Goal: Task Accomplishment & Management: Use online tool/utility

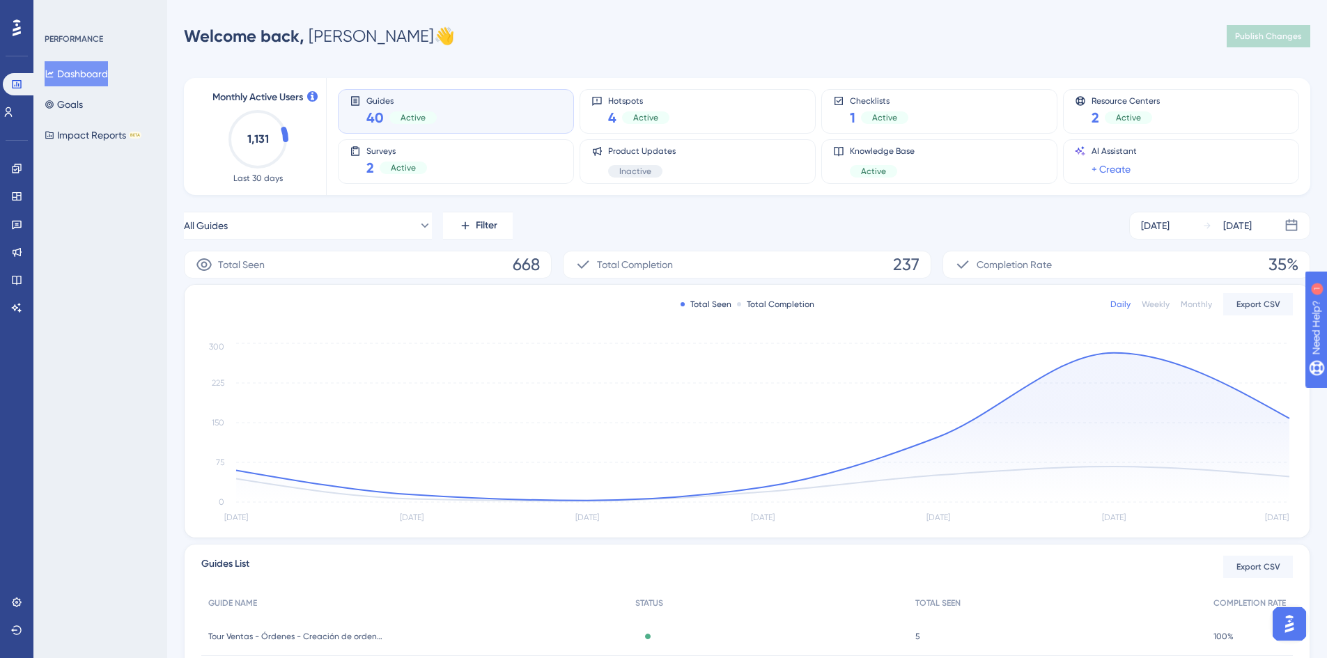
click at [548, 33] on div "Welcome back, Elizabeth 👋 Publish Changes" at bounding box center [747, 36] width 1127 height 28
click at [16, 226] on icon at bounding box center [16, 224] width 11 height 11
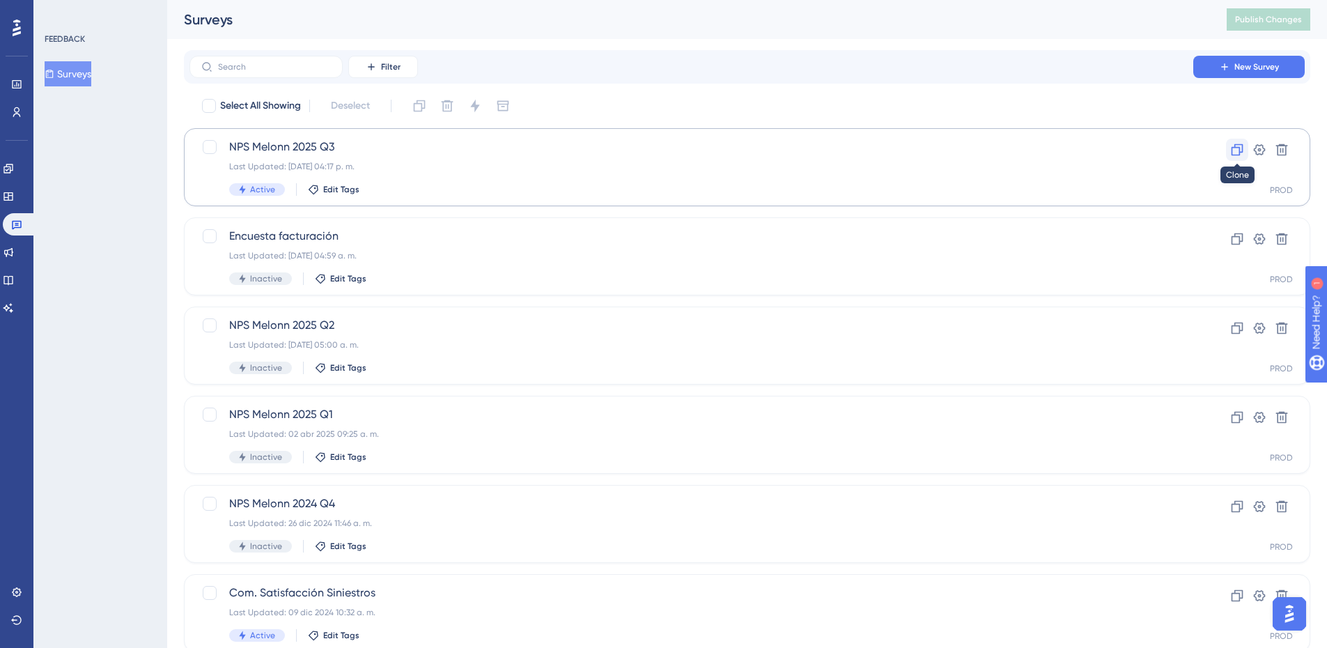
click at [1239, 150] on icon at bounding box center [1237, 150] width 14 height 14
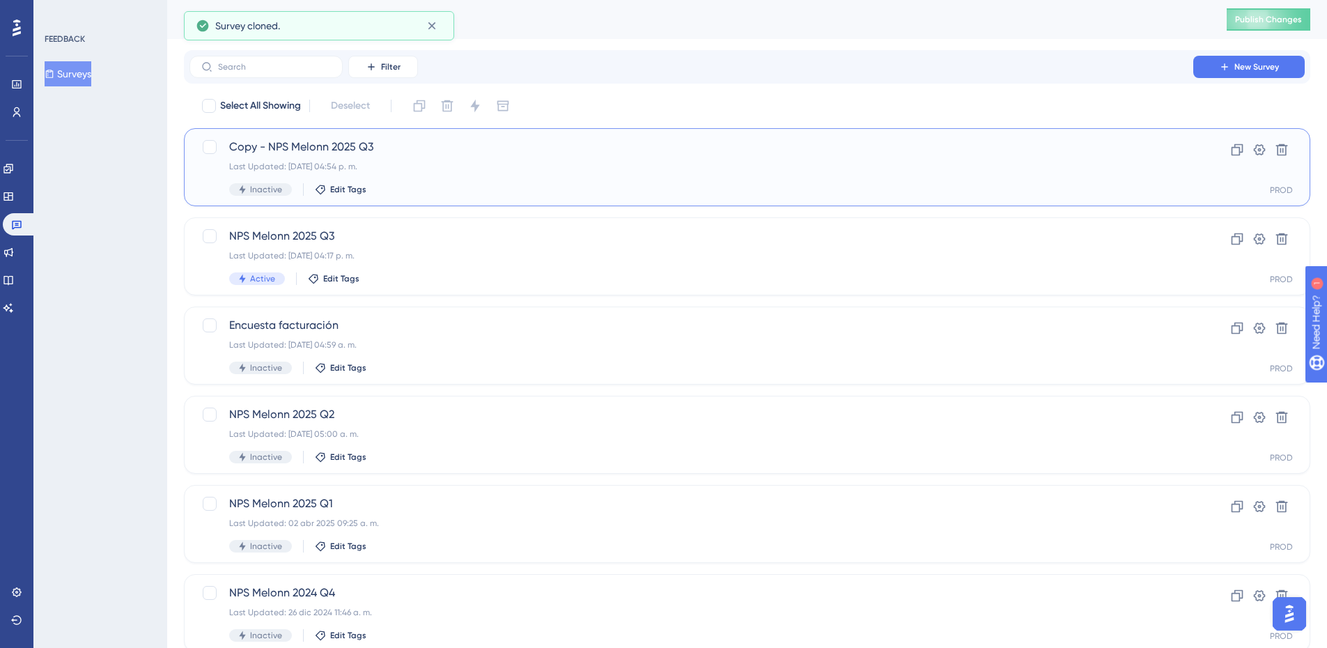
click at [467, 145] on span "Copy - NPS Melonn 2025 Q3" at bounding box center [691, 147] width 925 height 17
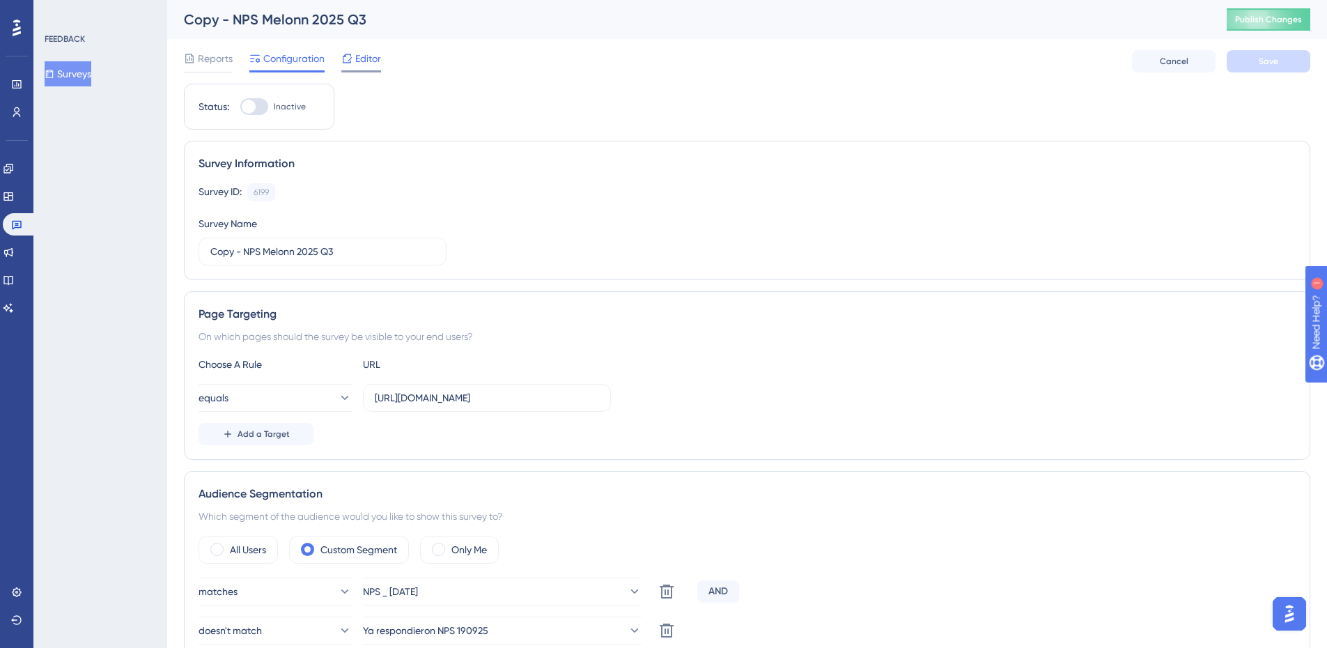
click at [362, 61] on span "Editor" at bounding box center [368, 58] width 26 height 17
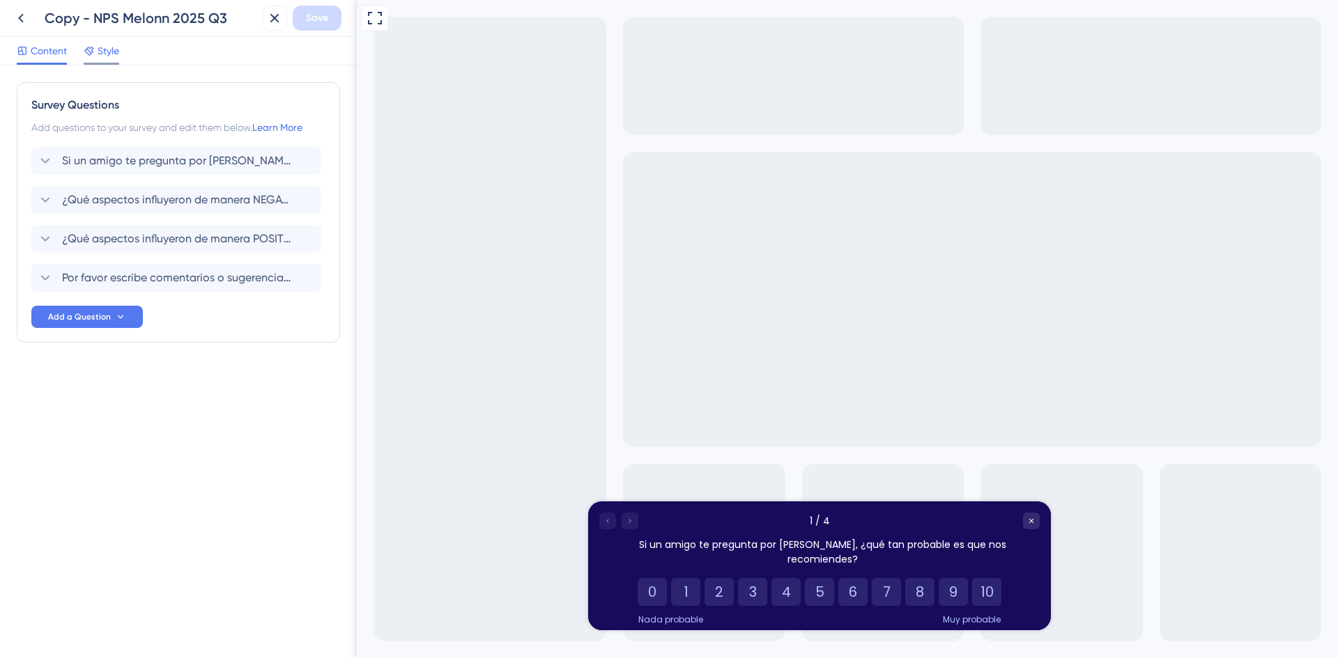
click at [116, 57] on span "Style" at bounding box center [109, 50] width 22 height 17
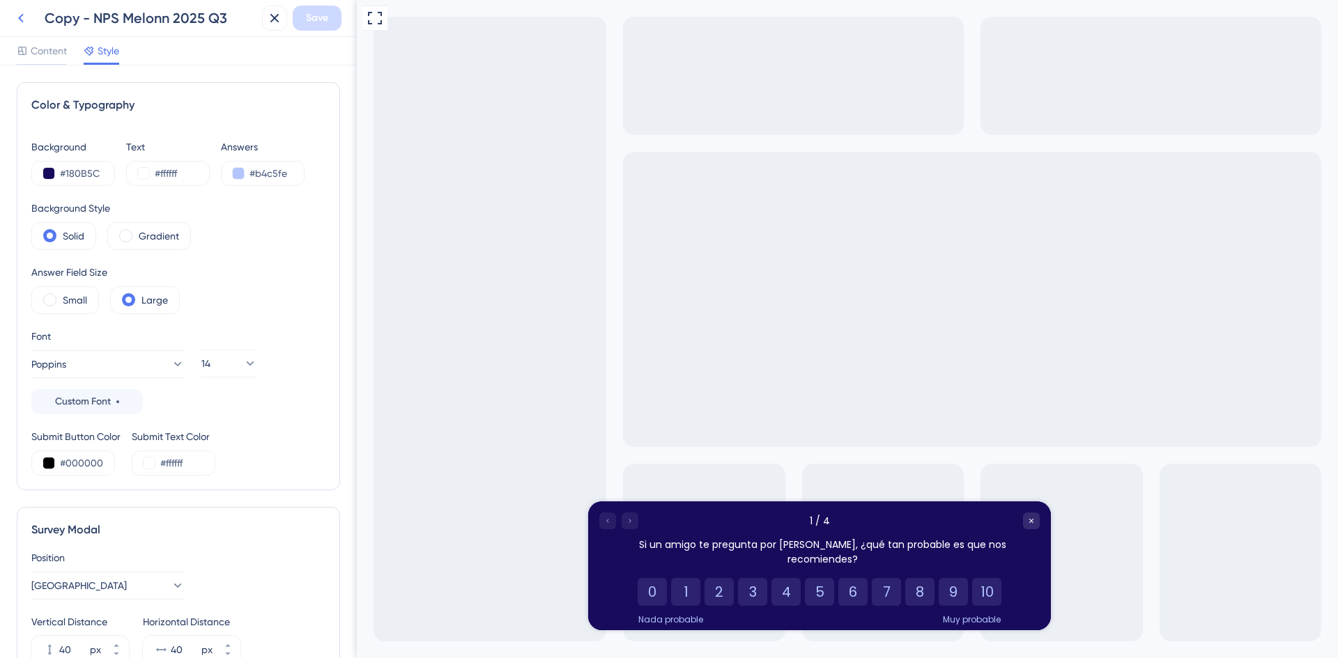
click at [17, 8] on button at bounding box center [20, 18] width 25 height 25
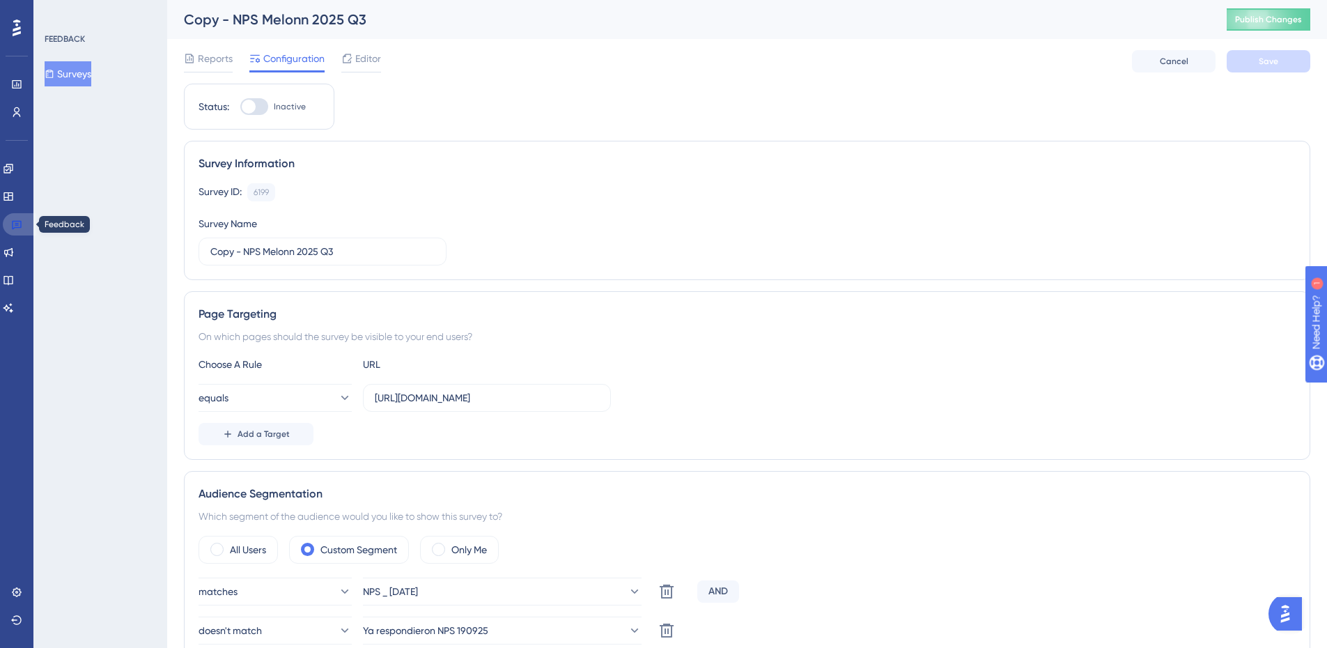
click at [9, 229] on link at bounding box center [19, 224] width 33 height 22
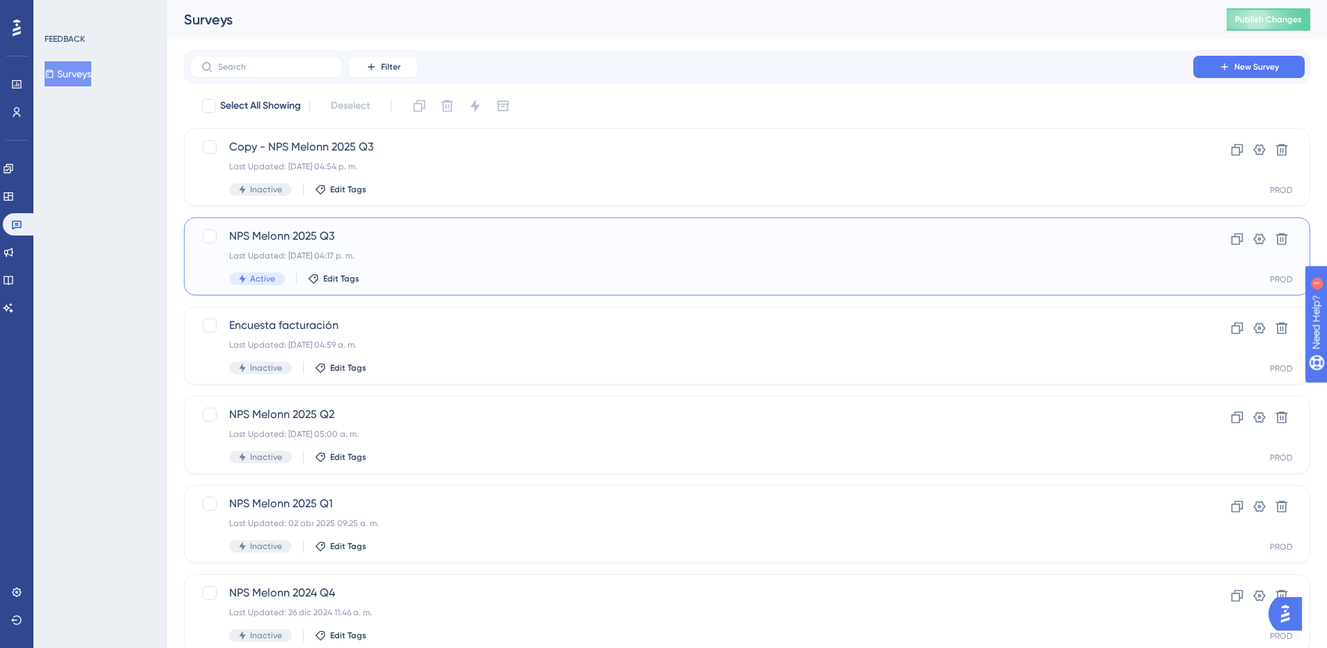
click at [403, 257] on div "Last Updated: 19 ago 2025 04:17 p. m." at bounding box center [691, 255] width 925 height 11
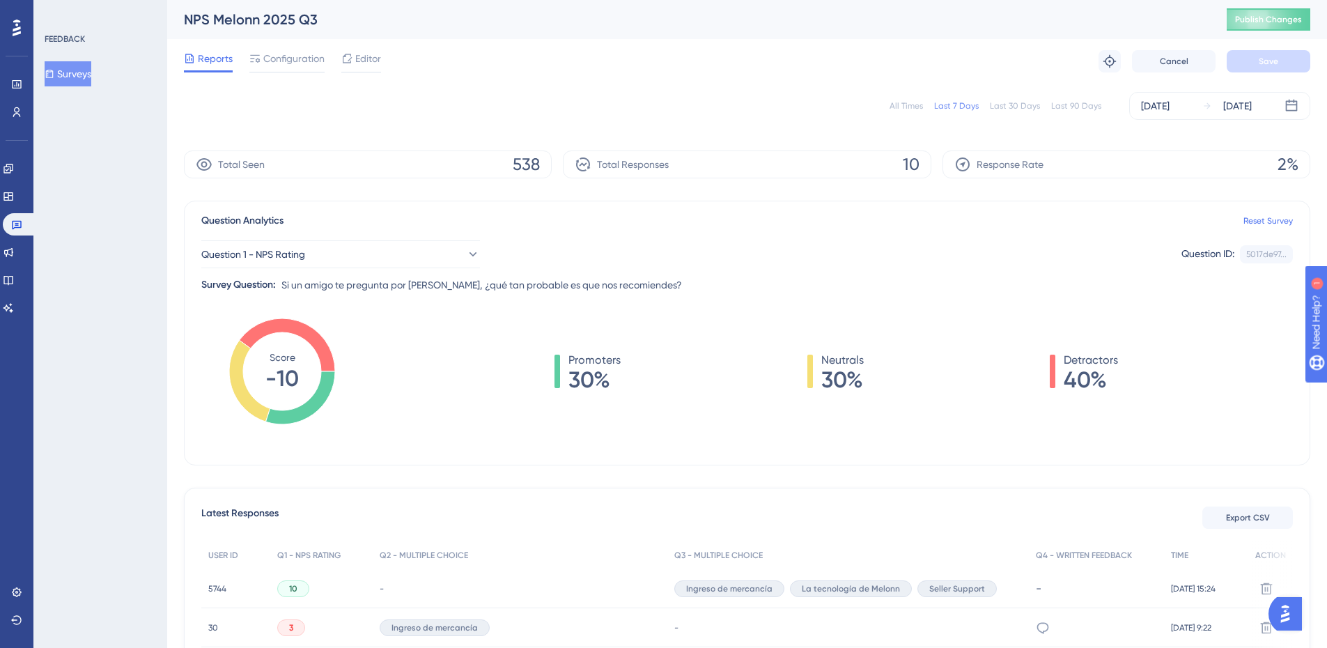
click at [903, 105] on div "All Times" at bounding box center [906, 105] width 33 height 11
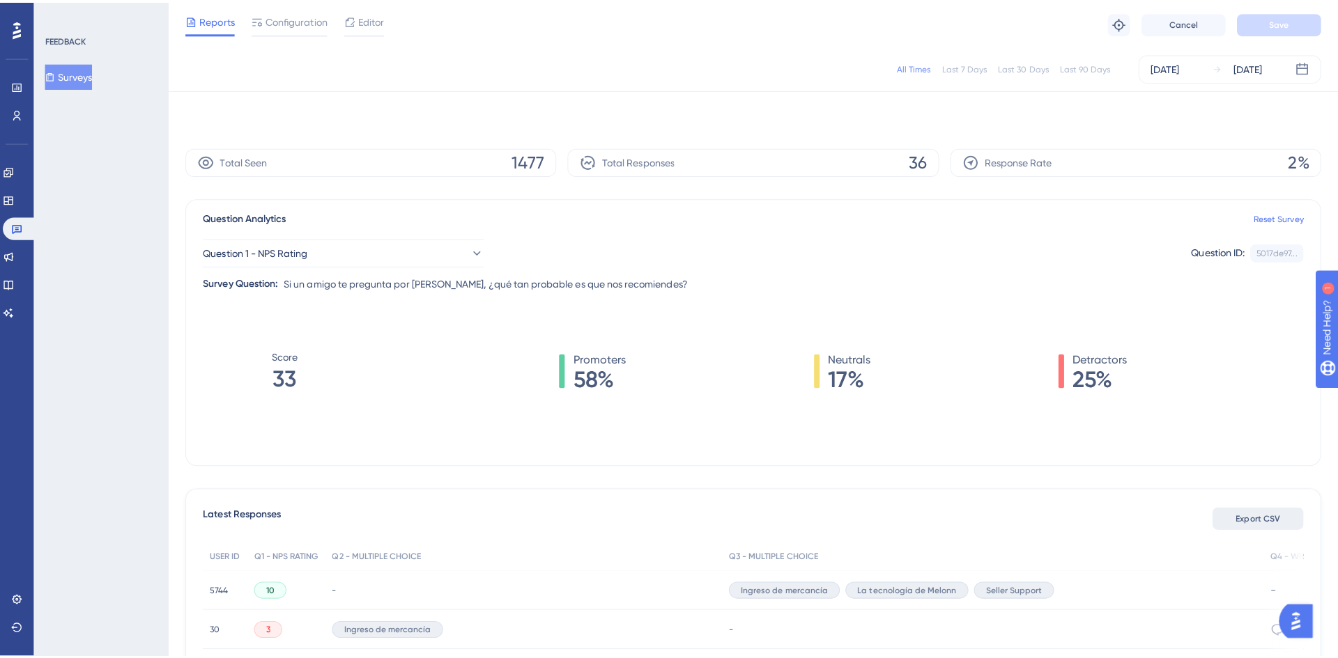
scroll to position [70, 0]
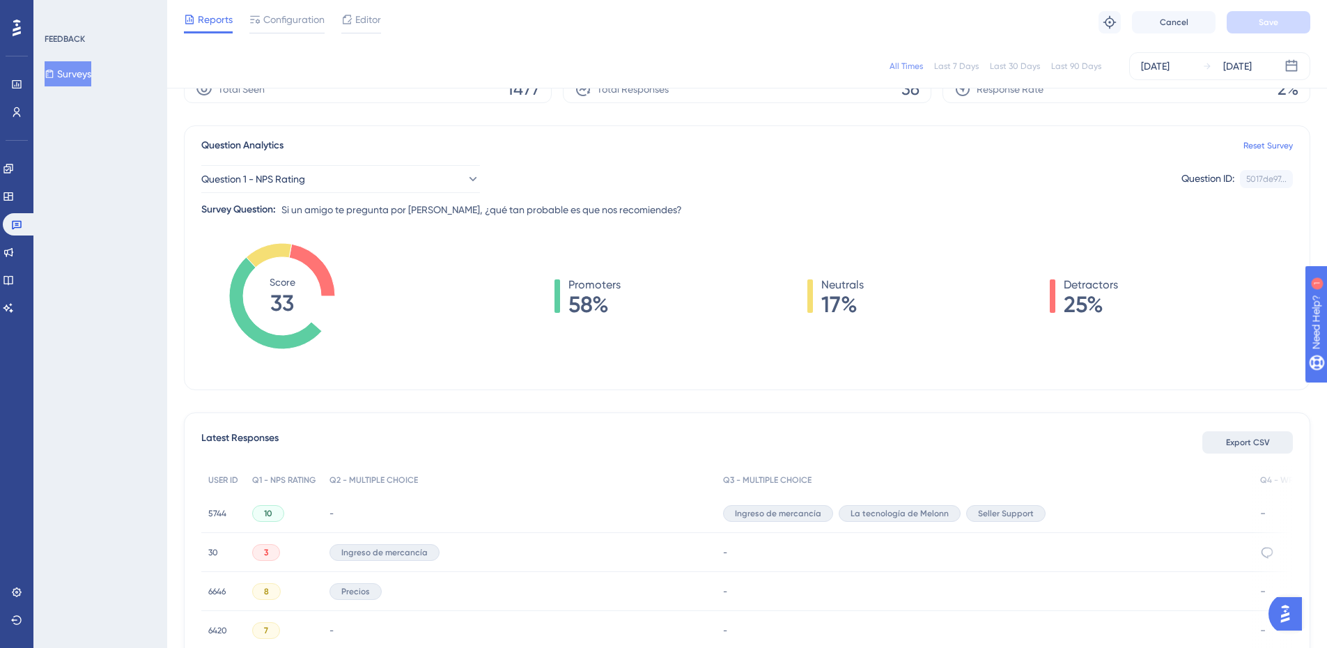
click at [1219, 448] on button "Export CSV" at bounding box center [1248, 442] width 91 height 22
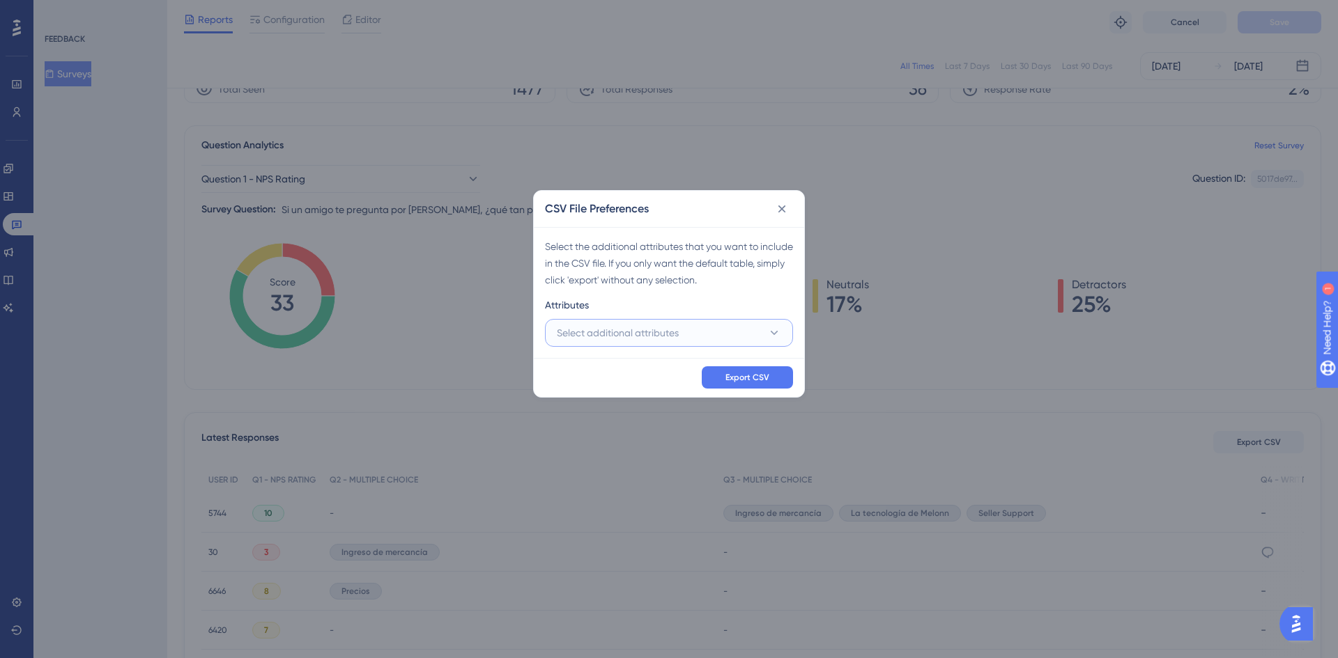
click at [670, 332] on span "Select additional attributes" at bounding box center [618, 333] width 122 height 17
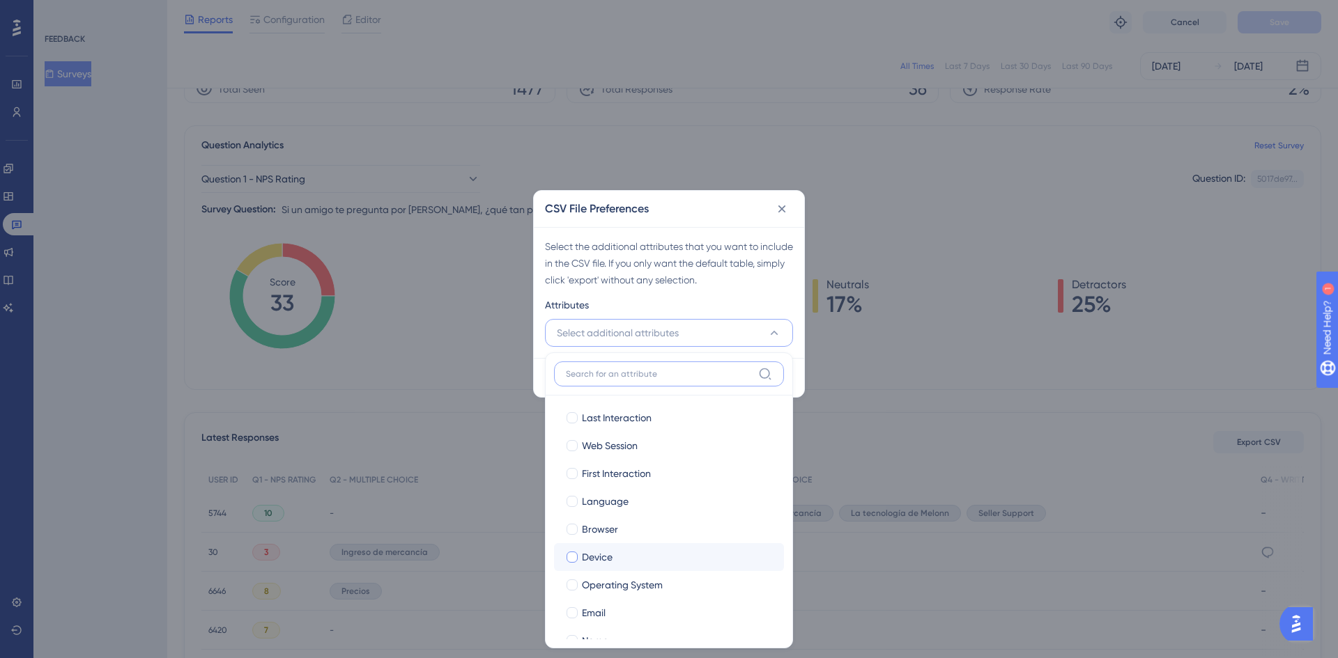
scroll to position [107, 0]
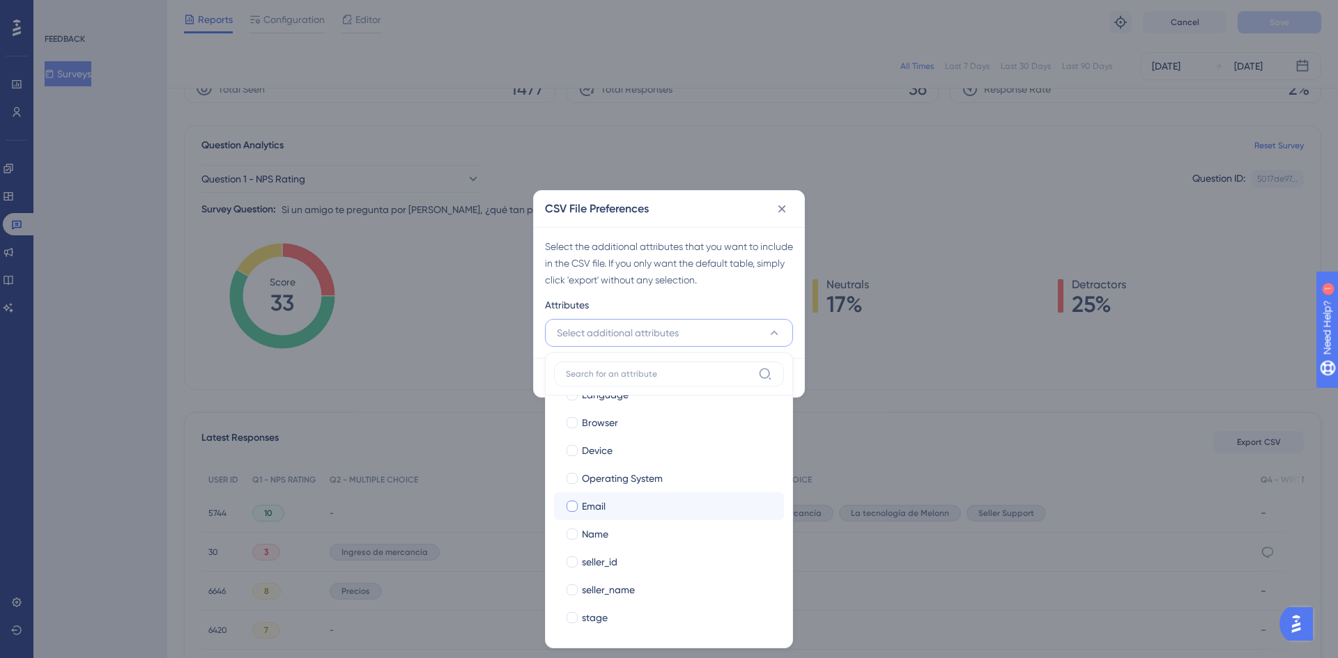
click at [600, 509] on span "Email" at bounding box center [594, 506] width 24 height 17
checkbox input "true"
click at [681, 265] on div "Select the additional attributes that you want to include in the CSV file. If y…" at bounding box center [669, 263] width 248 height 50
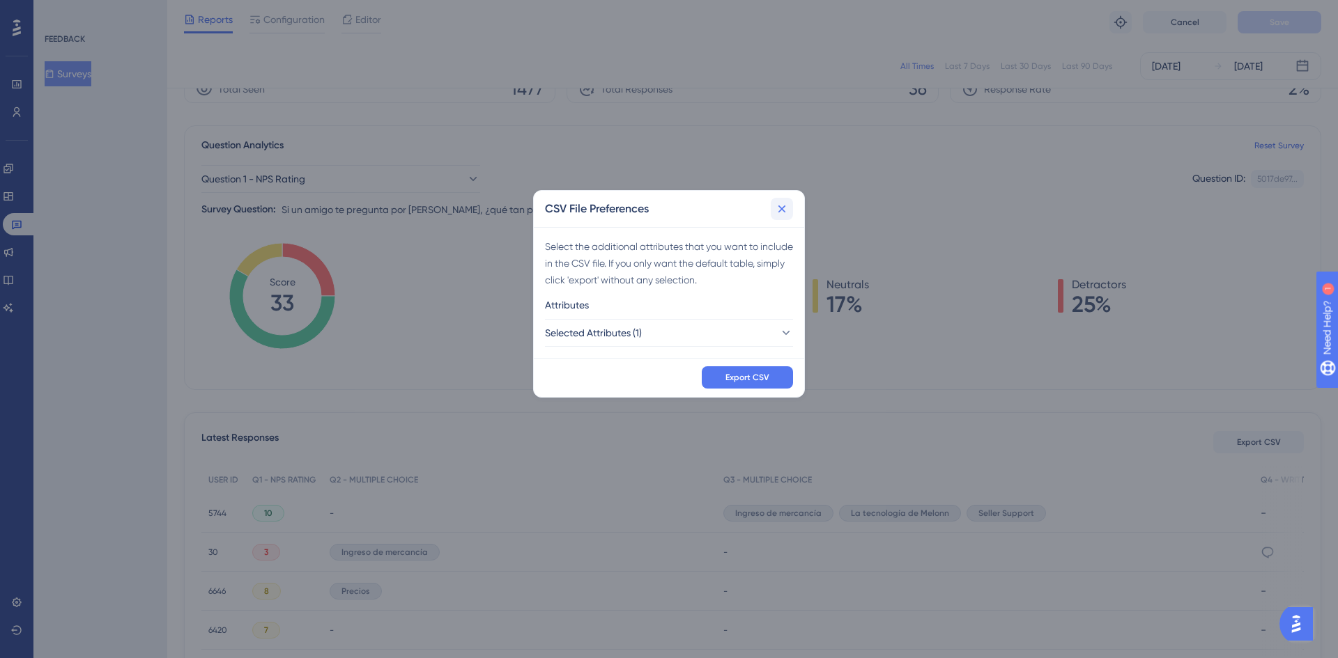
click at [781, 209] on icon at bounding box center [782, 209] width 8 height 8
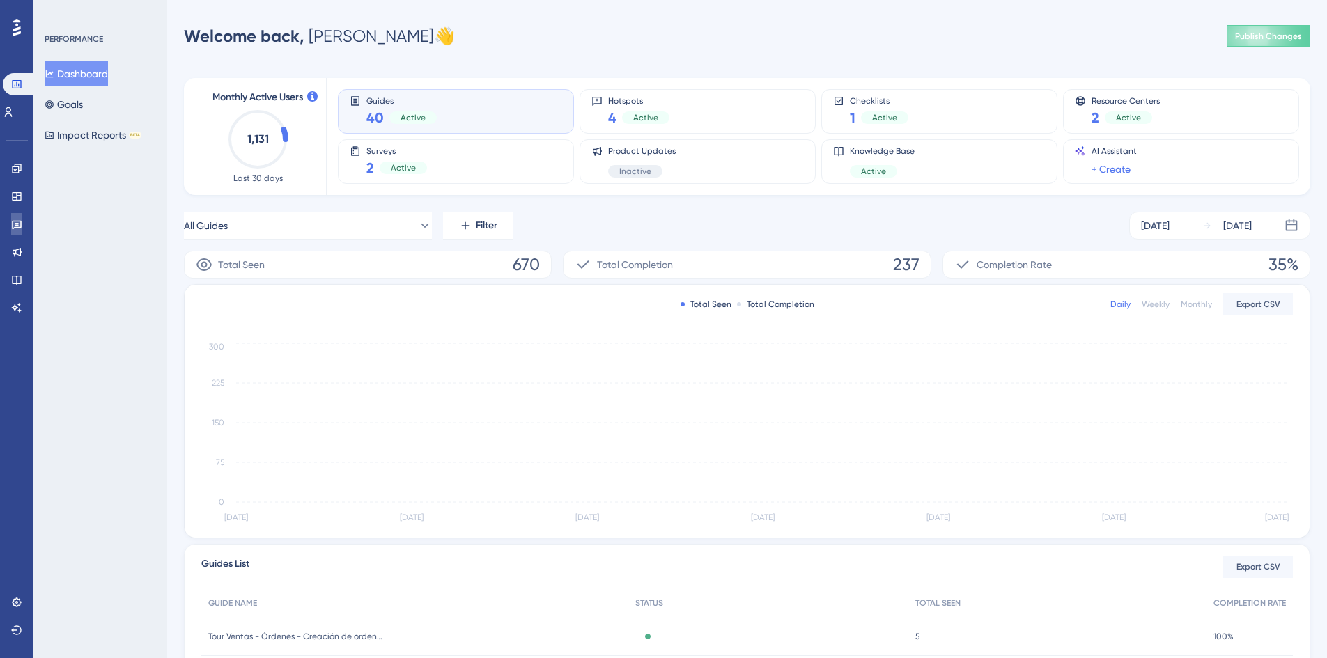
click at [15, 228] on icon at bounding box center [17, 225] width 10 height 9
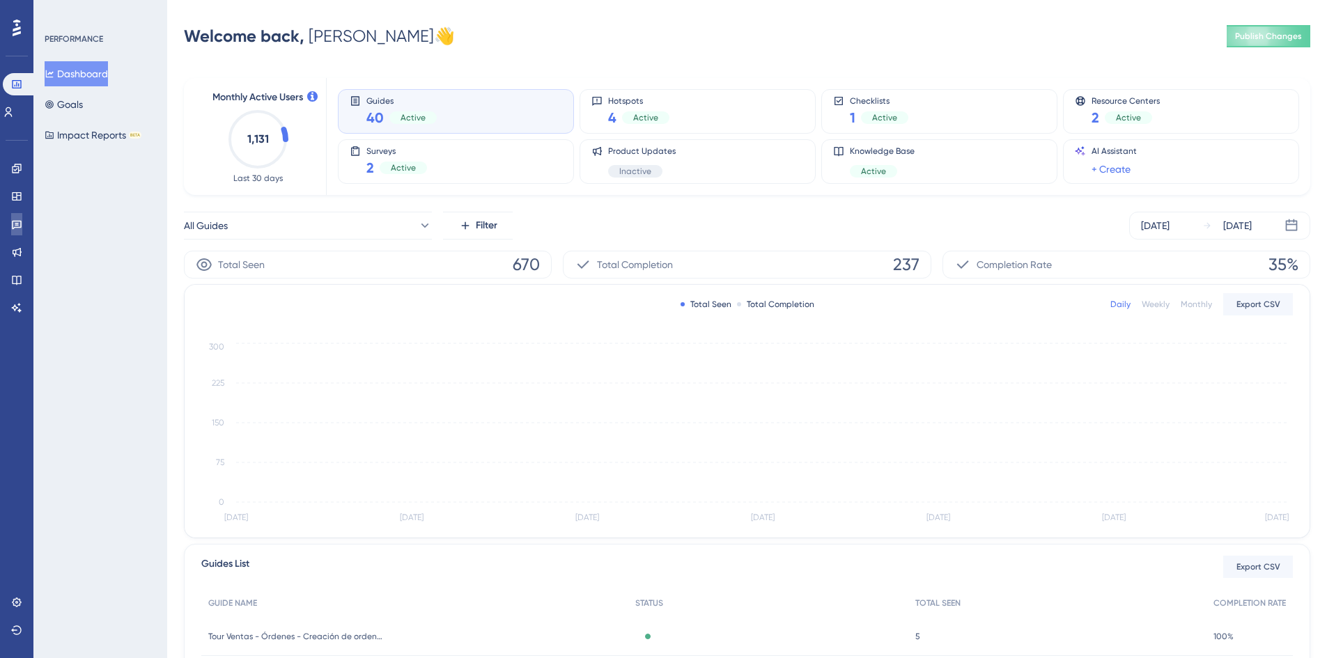
click at [20, 222] on icon at bounding box center [17, 225] width 10 height 9
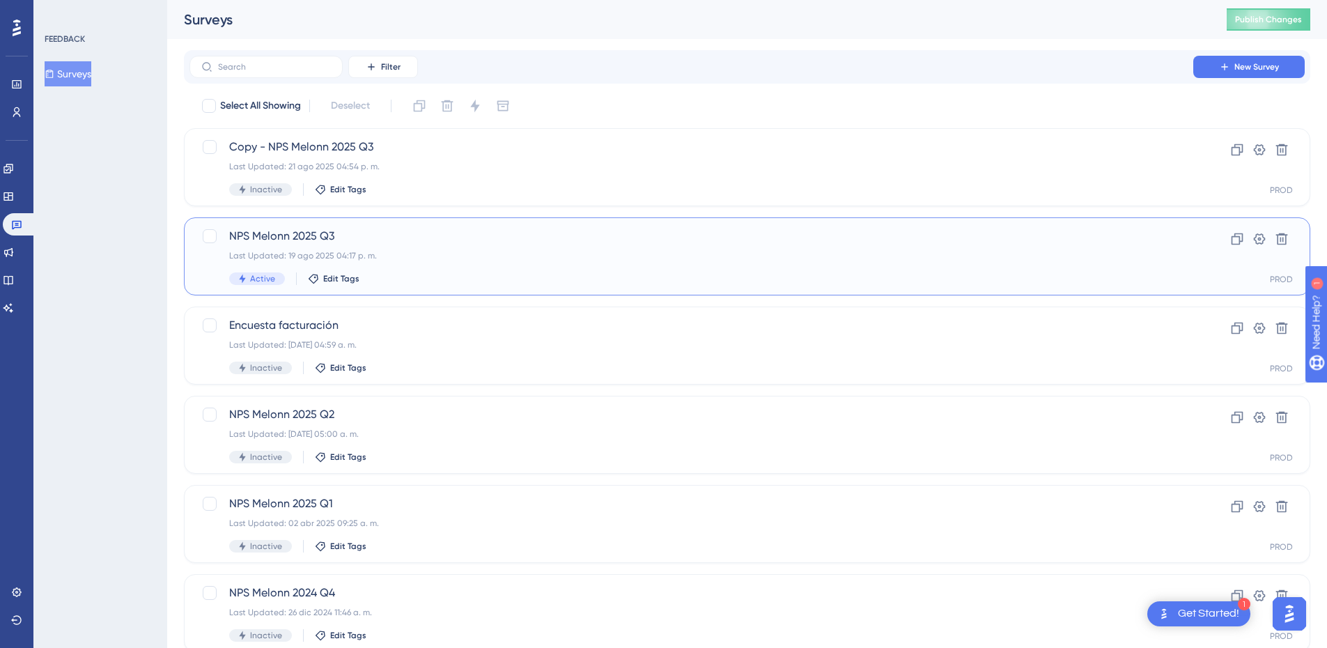
click at [433, 242] on span "NPS Melonn 2025 Q3" at bounding box center [691, 236] width 925 height 17
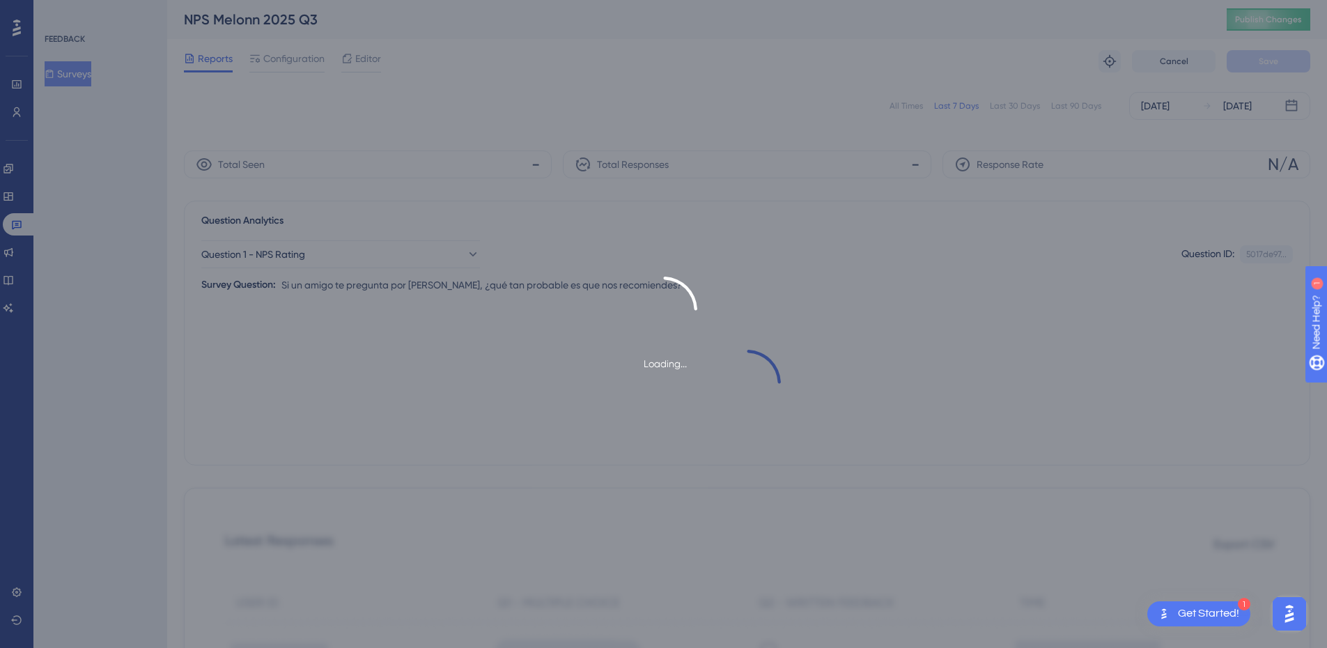
click at [302, 56] on div "Loading..." at bounding box center [663, 324] width 1327 height 648
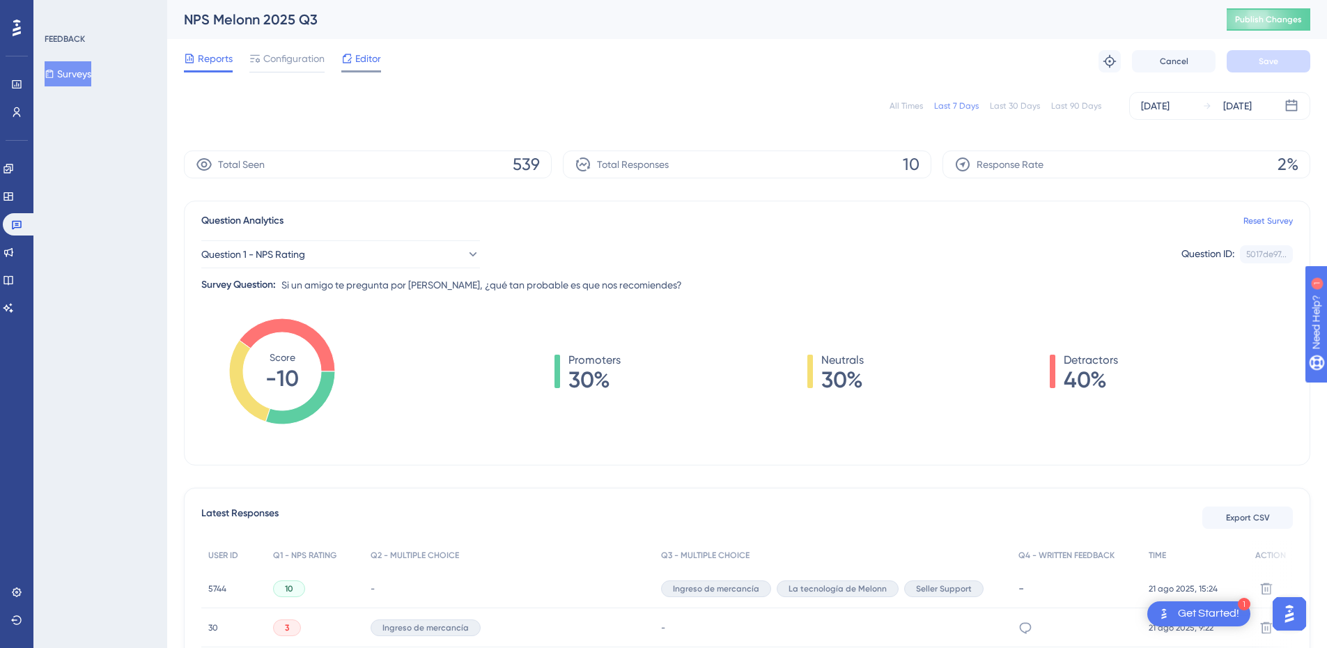
click at [362, 56] on span "Editor" at bounding box center [368, 58] width 26 height 17
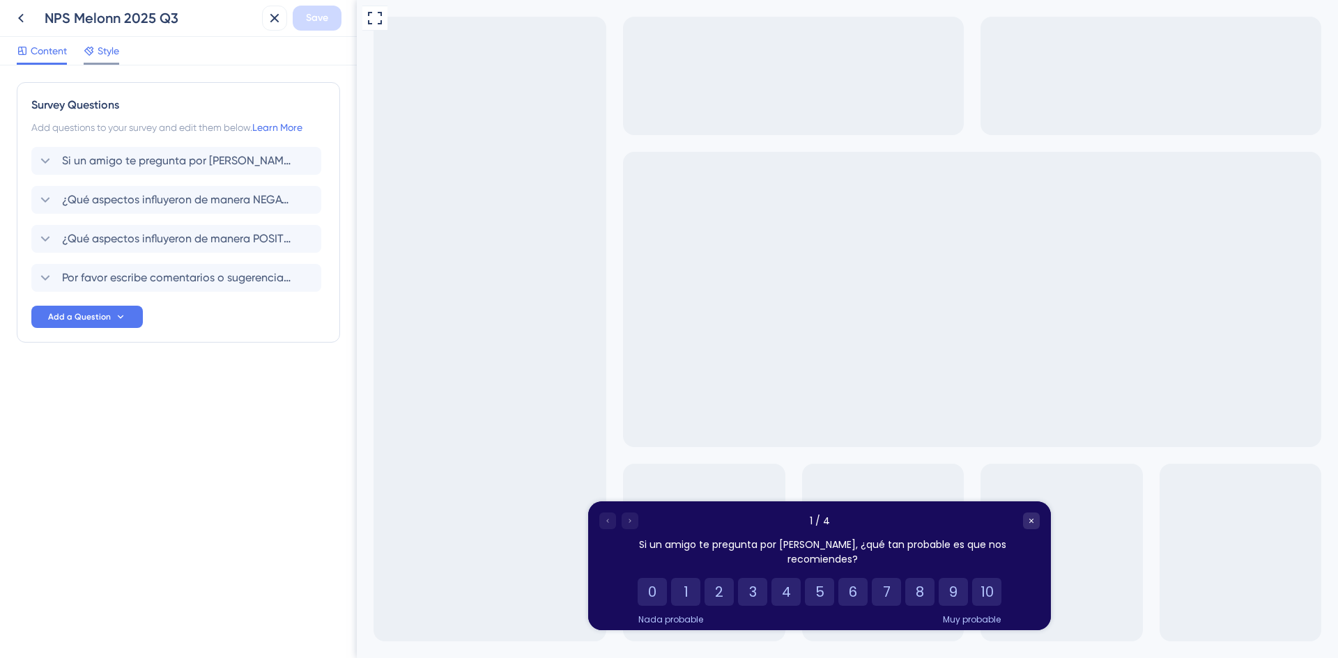
click at [107, 50] on span "Style" at bounding box center [109, 50] width 22 height 17
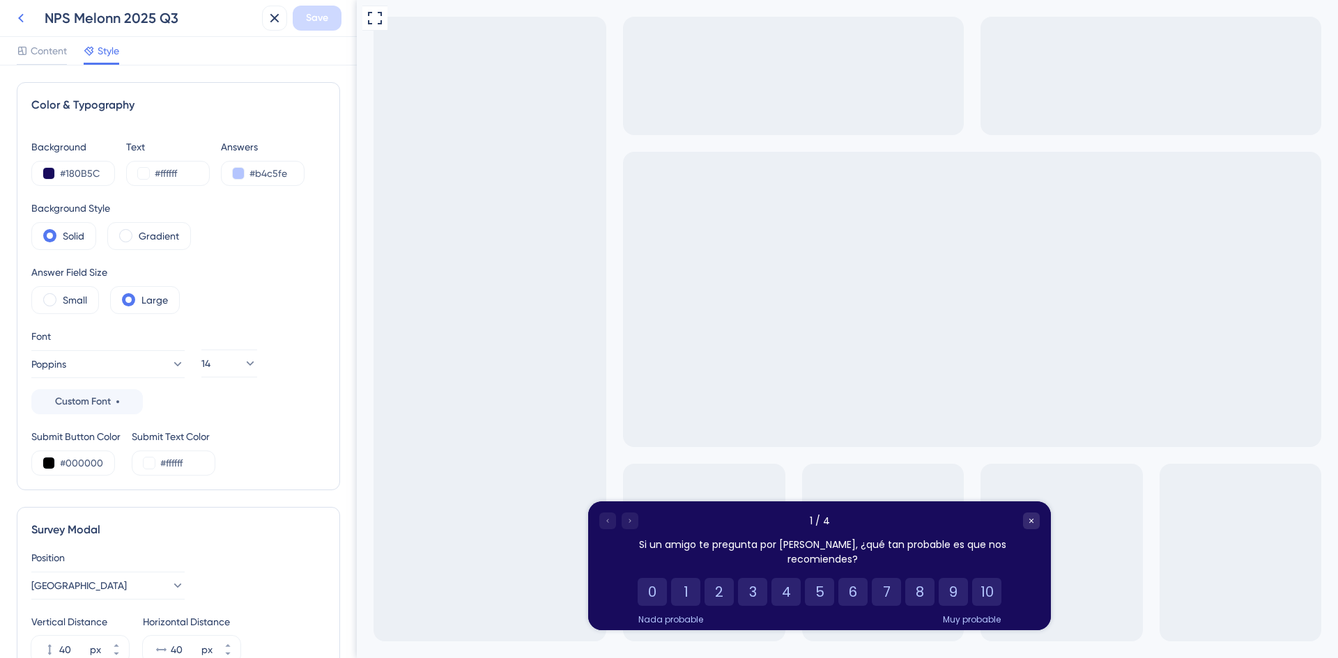
click at [22, 17] on icon at bounding box center [21, 18] width 17 height 17
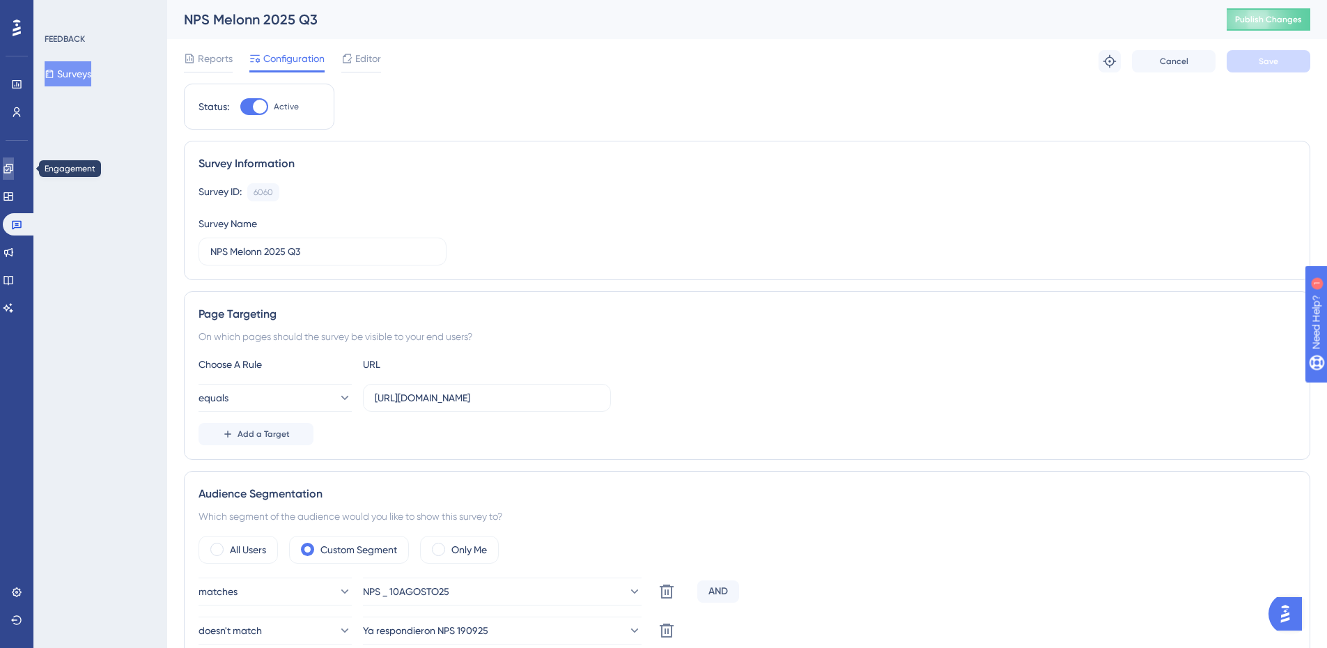
click at [14, 166] on link at bounding box center [8, 168] width 11 height 22
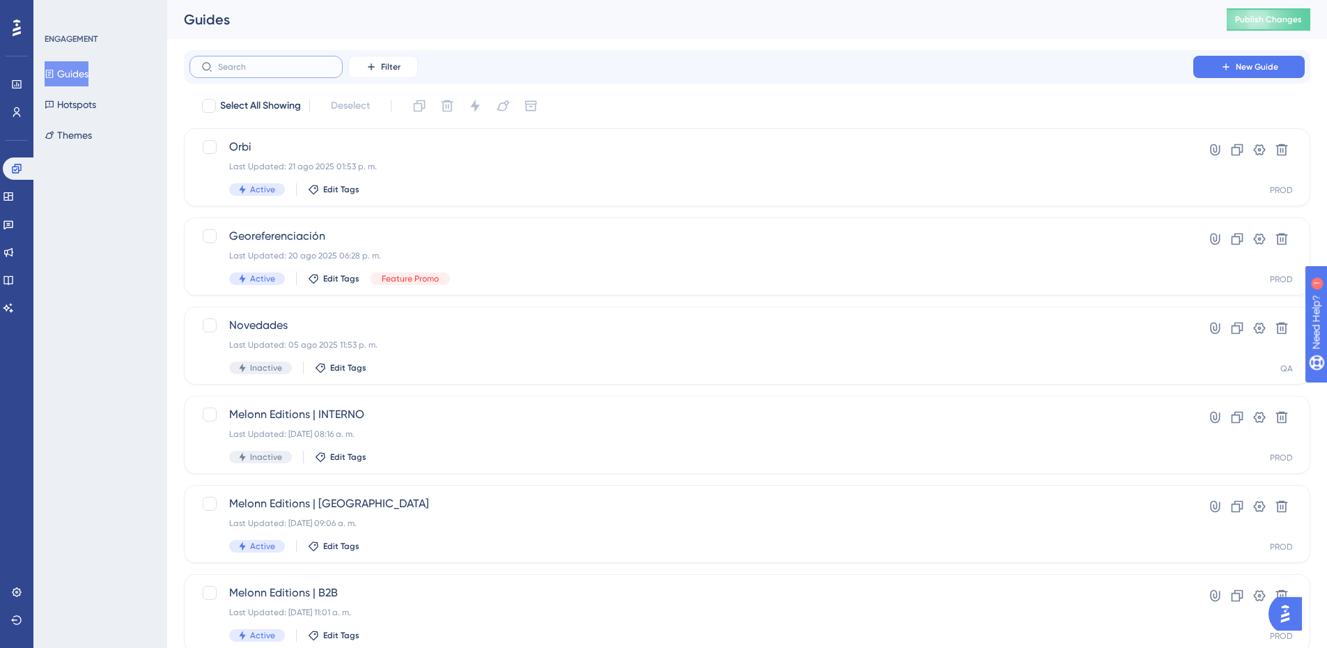
click at [264, 63] on input "text" at bounding box center [274, 67] width 113 height 10
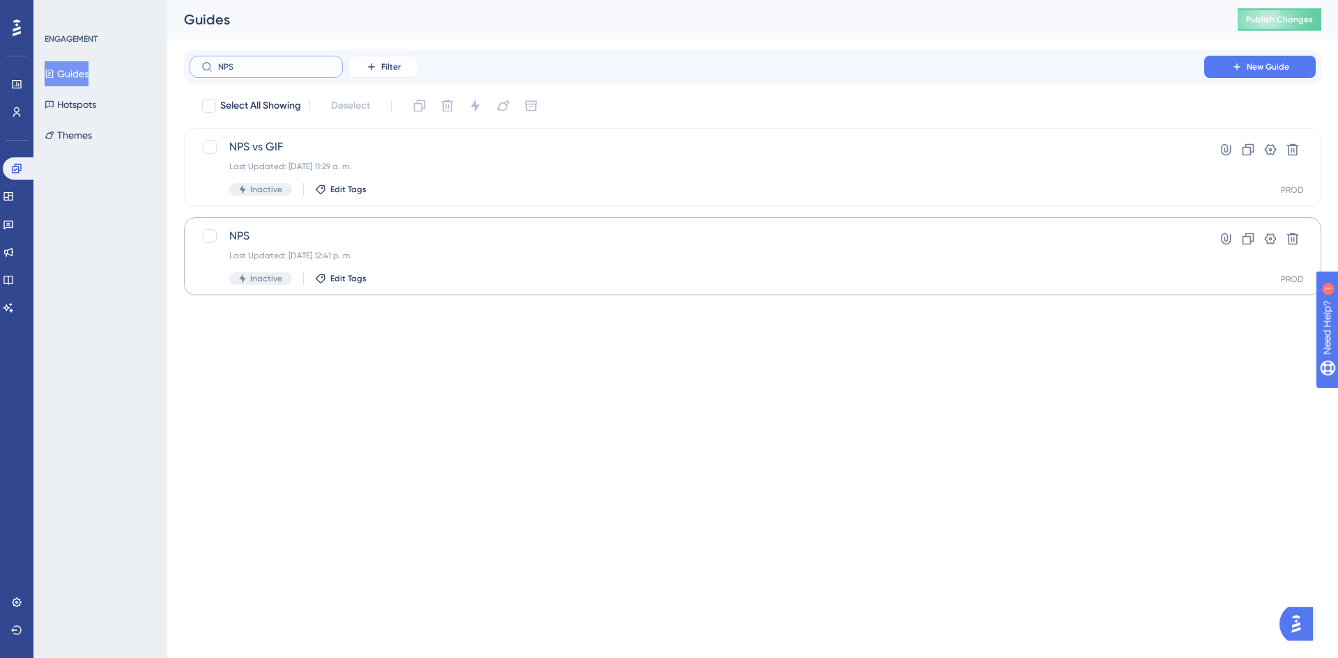
type input "NPS"
click at [407, 240] on span "NPS" at bounding box center [696, 236] width 935 height 17
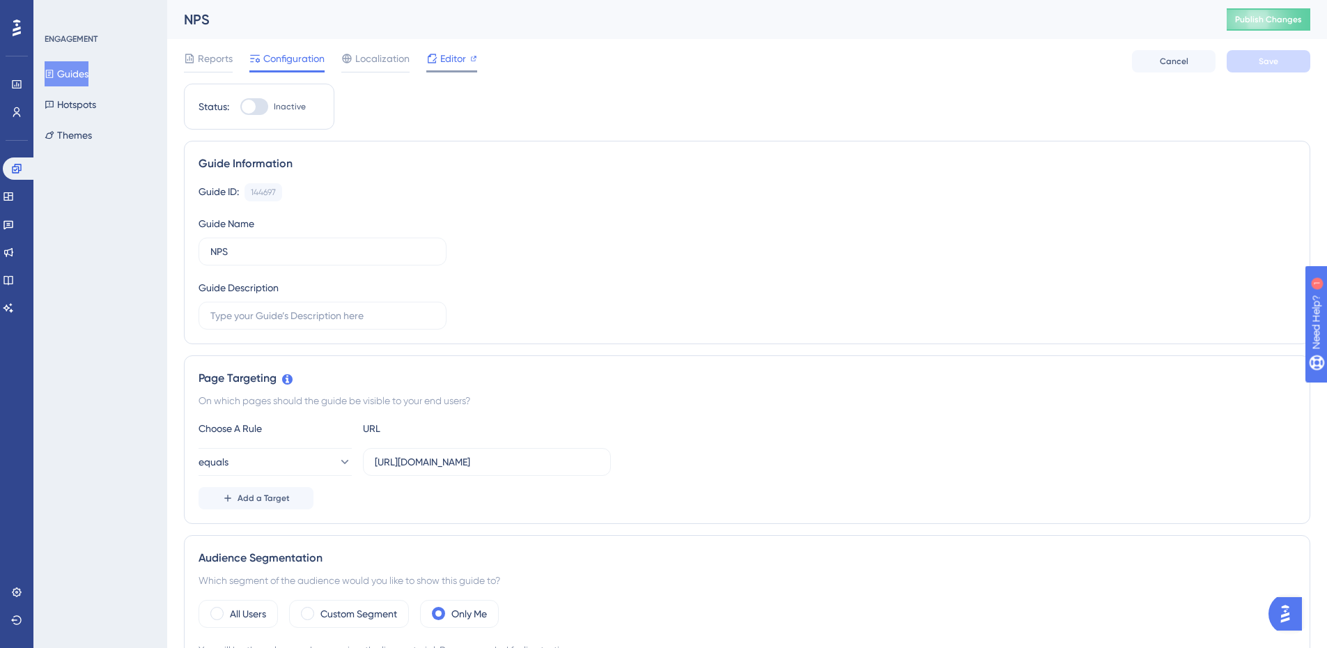
click at [465, 56] on span "Editor" at bounding box center [453, 58] width 26 height 17
click at [15, 170] on icon at bounding box center [16, 168] width 9 height 9
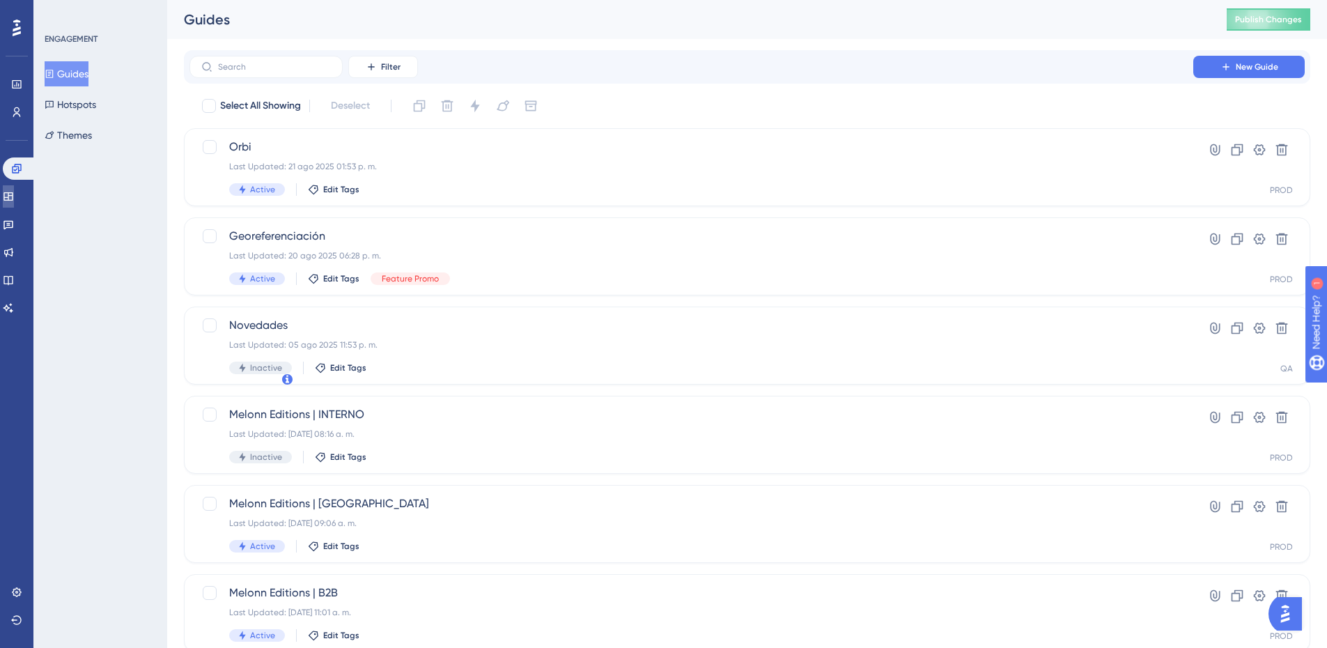
click at [13, 195] on icon at bounding box center [7, 196] width 9 height 8
click at [11, 224] on icon at bounding box center [8, 224] width 11 height 11
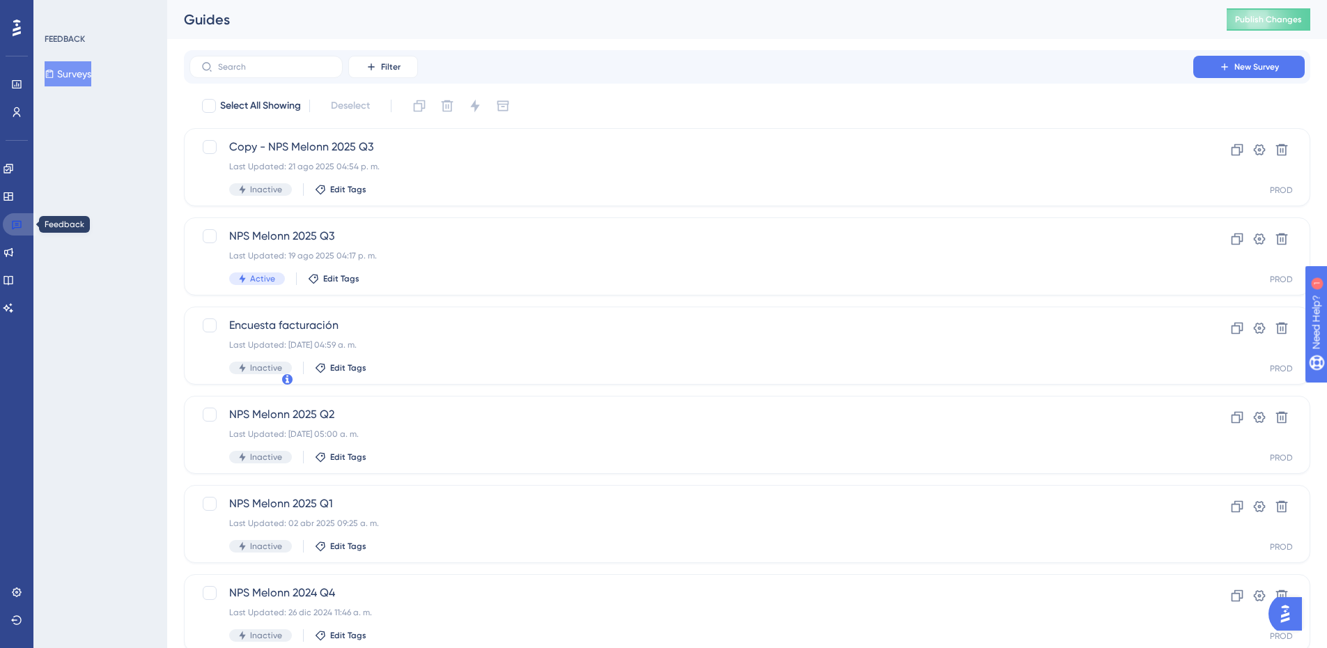
click at [13, 224] on icon at bounding box center [16, 224] width 11 height 11
click at [366, 249] on div "NPS Melonn 2025 Q3 Last Updated: 19 ago 2025 04:17 p. m. Active Edit Tags" at bounding box center [691, 256] width 925 height 57
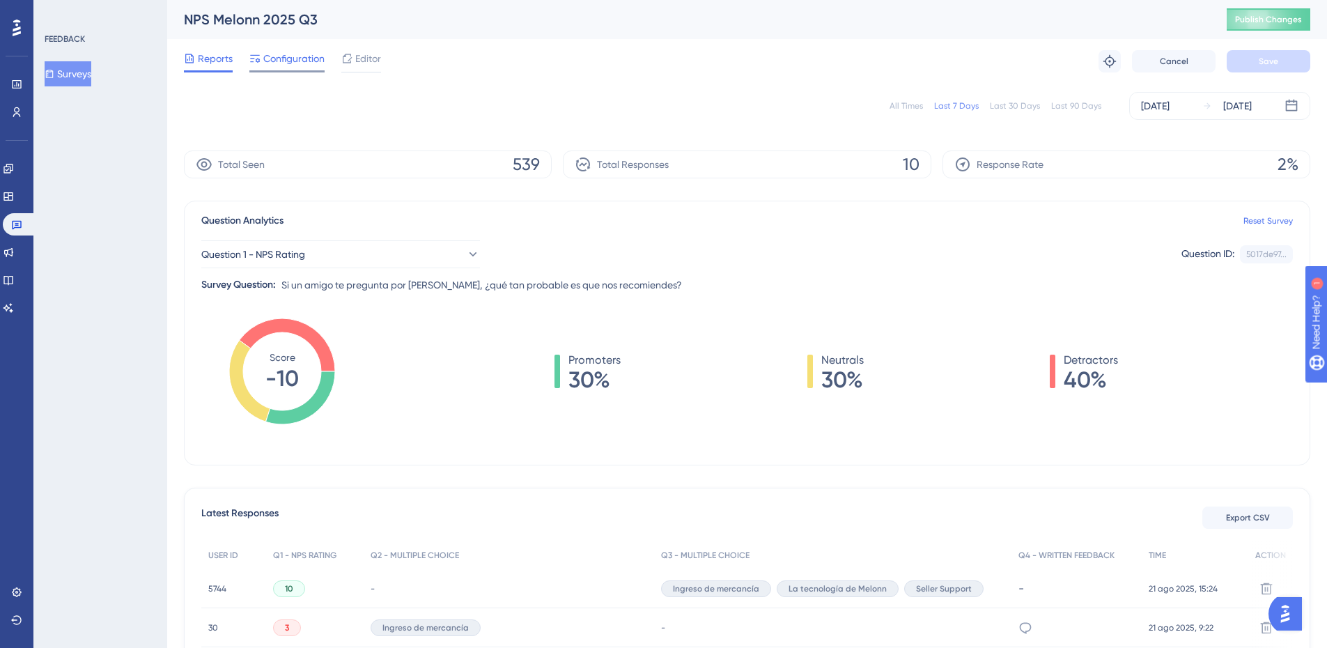
click at [279, 54] on span "Configuration" at bounding box center [293, 58] width 61 height 17
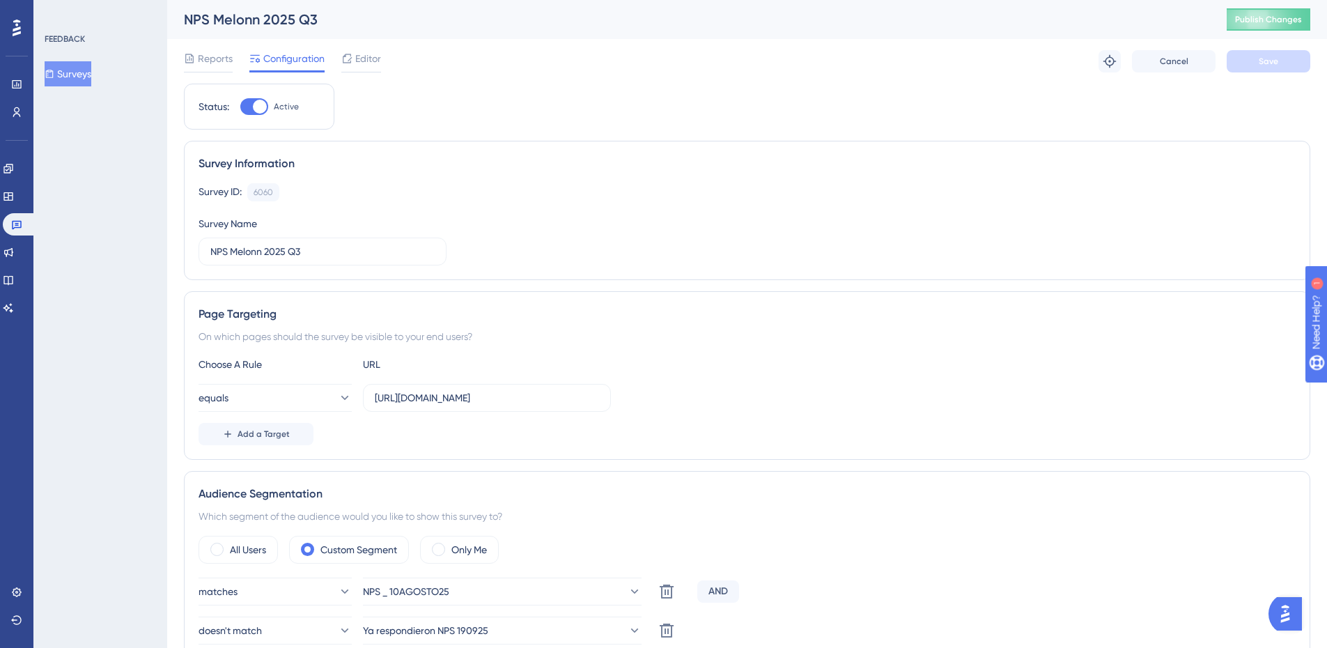
click at [274, 63] on span "Configuration" at bounding box center [293, 58] width 61 height 17
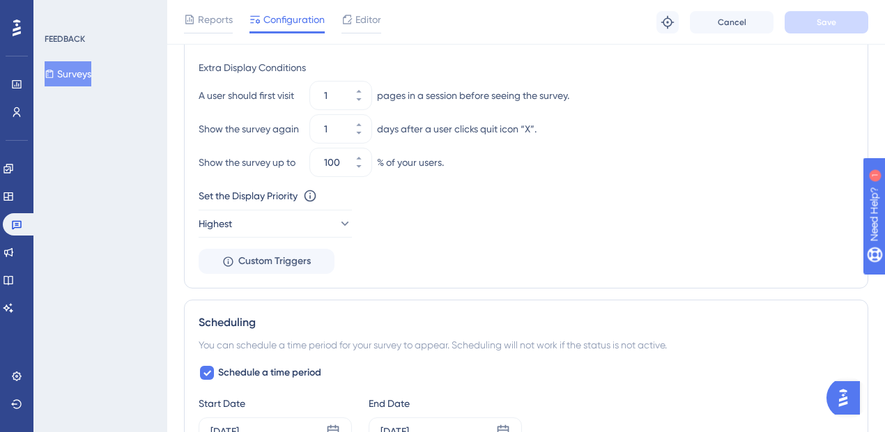
scroll to position [729, 0]
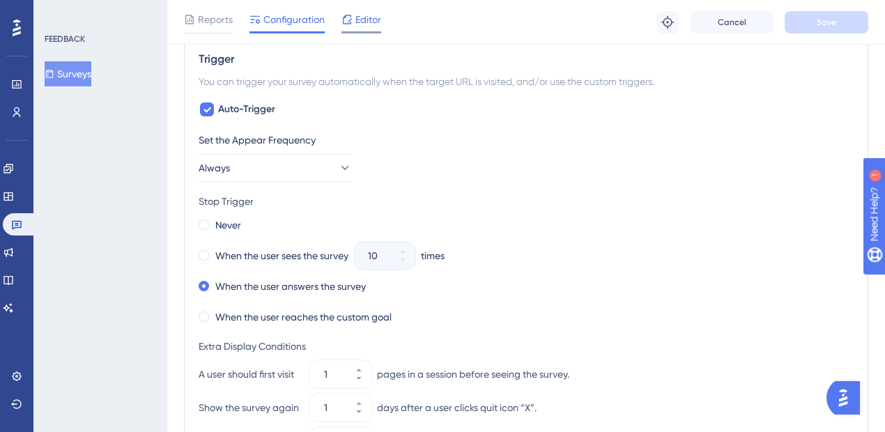
click at [363, 24] on span "Editor" at bounding box center [368, 19] width 26 height 17
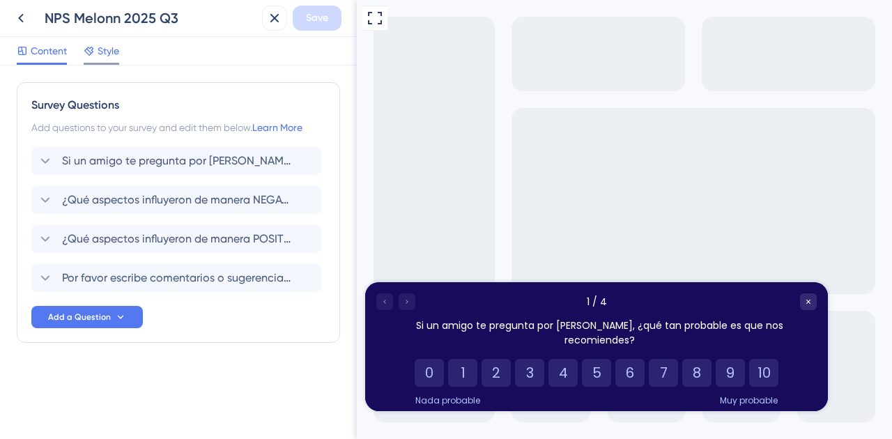
click at [110, 49] on span "Style" at bounding box center [109, 50] width 22 height 17
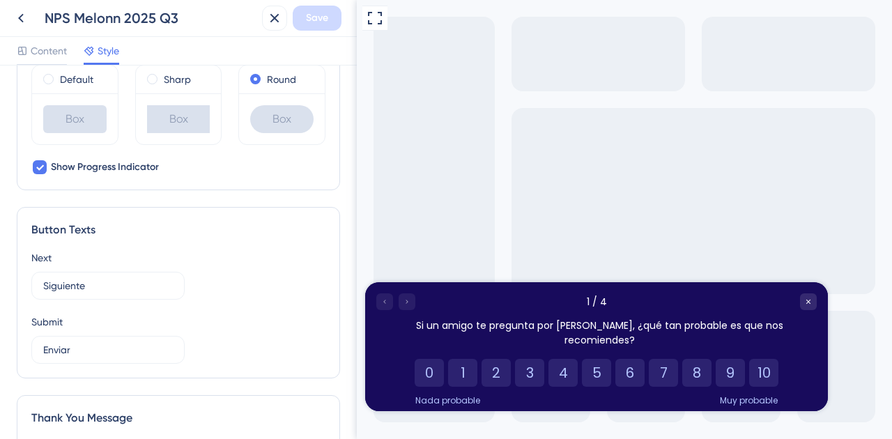
scroll to position [464, 0]
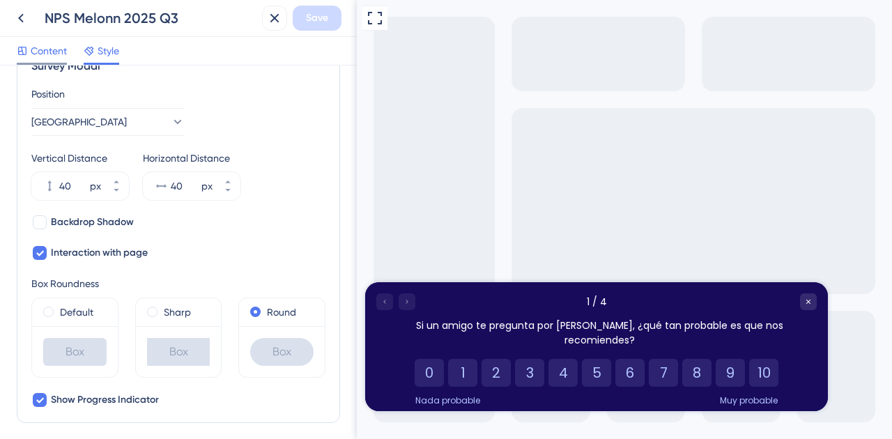
click at [43, 52] on span "Content" at bounding box center [49, 50] width 36 height 17
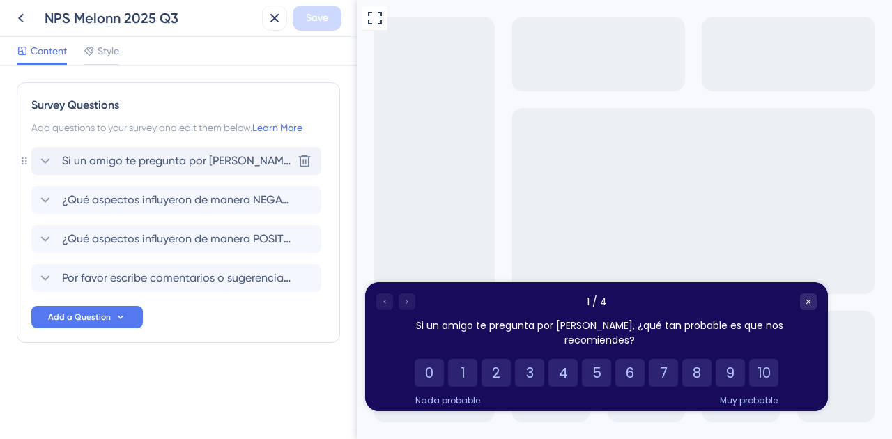
click at [192, 167] on span "Si un amigo te pregunta por Melonn, ¿qué tan probable es que nos recomiendes?" at bounding box center [177, 161] width 230 height 17
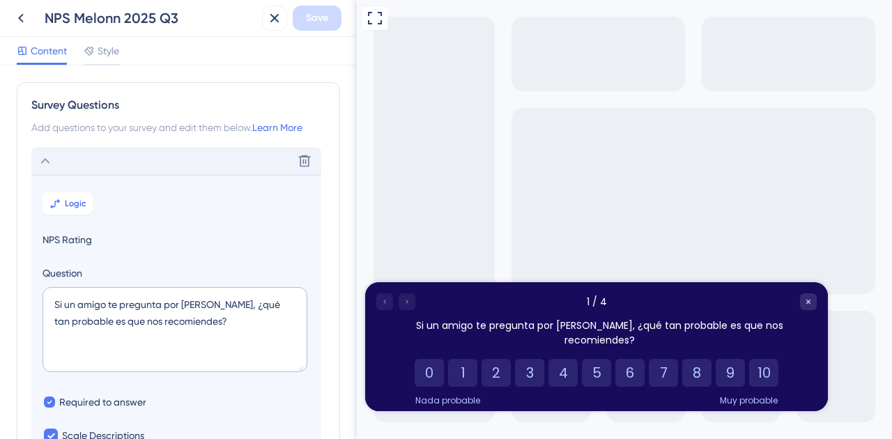
scroll to position [46, 0]
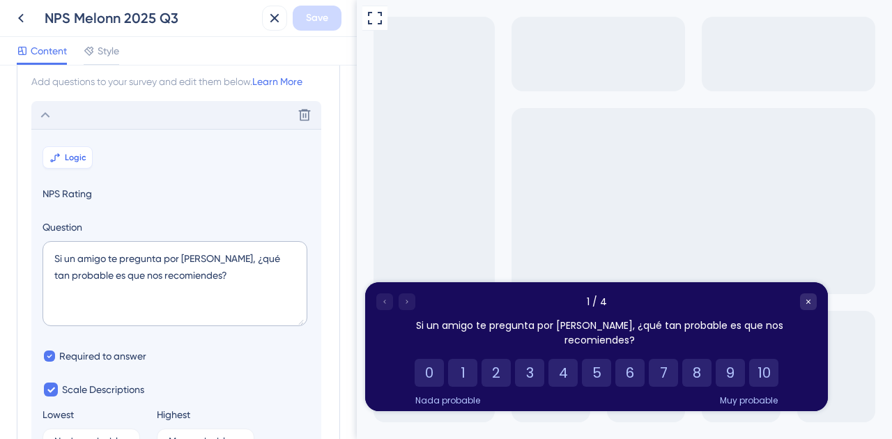
click at [55, 160] on icon at bounding box center [54, 157] width 11 height 11
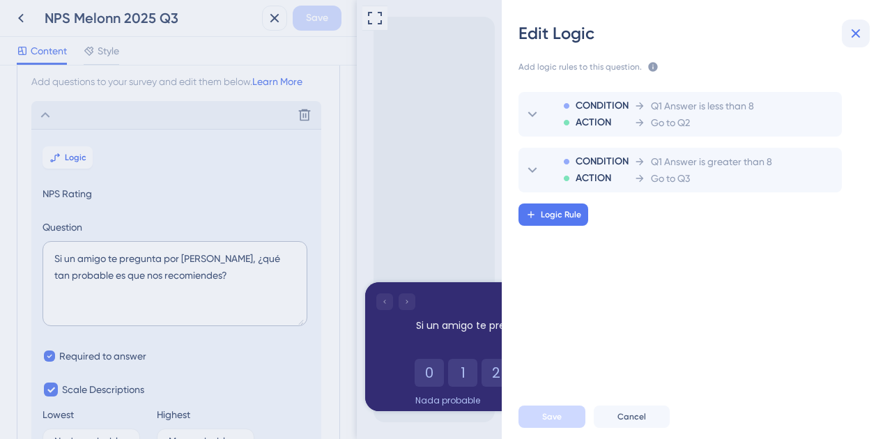
click at [848, 40] on icon at bounding box center [855, 33] width 17 height 17
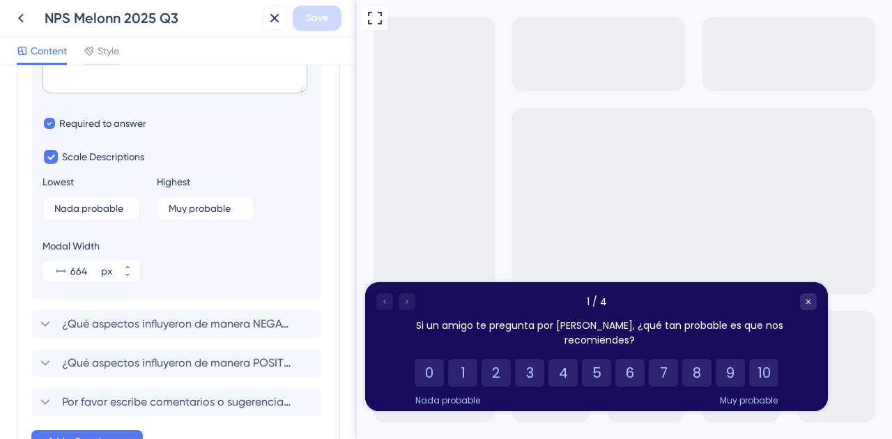
scroll to position [378, 0]
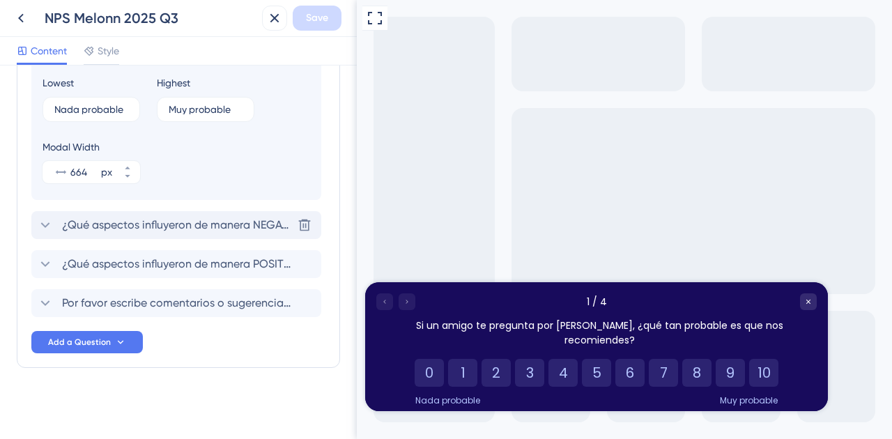
click at [139, 226] on span "¿Qué aspectos influyeron de manera NEGATIVA para que nos dieras esta calificaci…" at bounding box center [177, 225] width 230 height 17
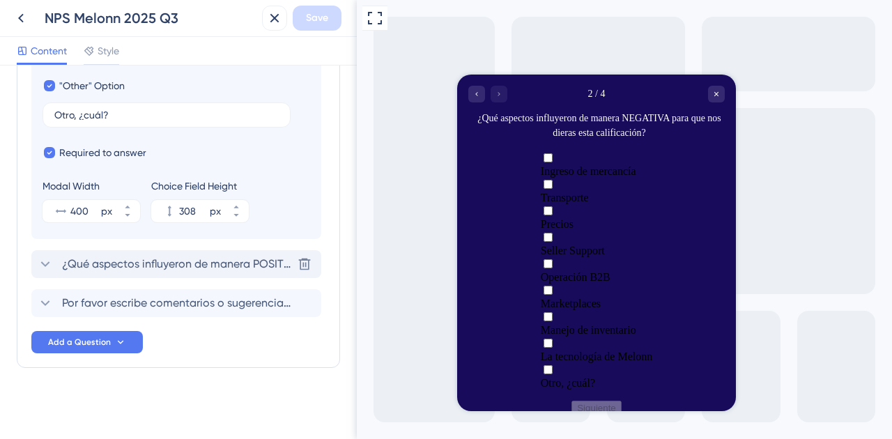
click at [124, 262] on span "¿Qué aspectos influyeron de manera POSITIVA para que nos dieras esta calificaci…" at bounding box center [177, 264] width 230 height 17
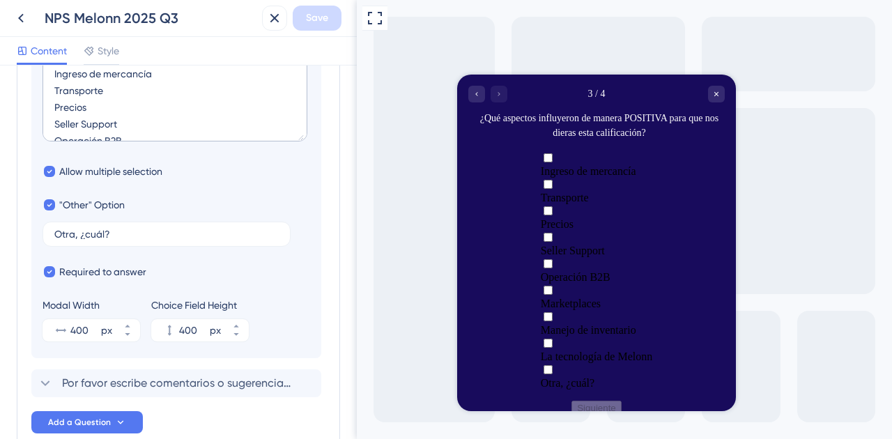
scroll to position [518, 0]
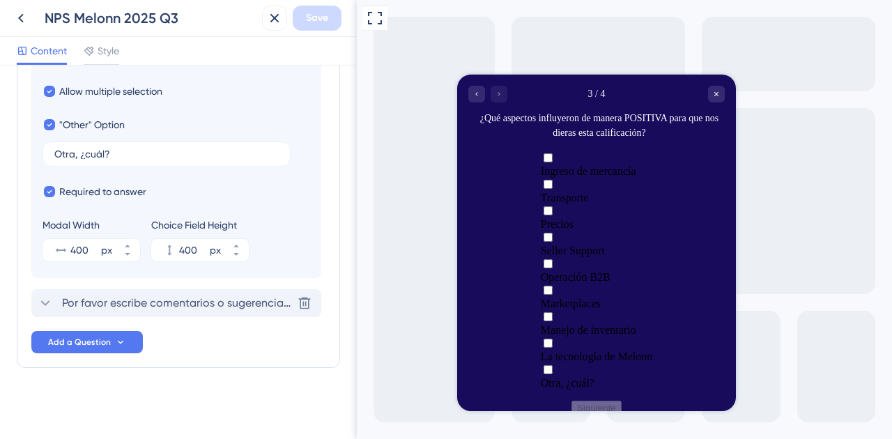
click at [118, 297] on span "Por favor escribe comentarios o sugerencias sobre tu experiencia con nuestros s…" at bounding box center [177, 303] width 230 height 17
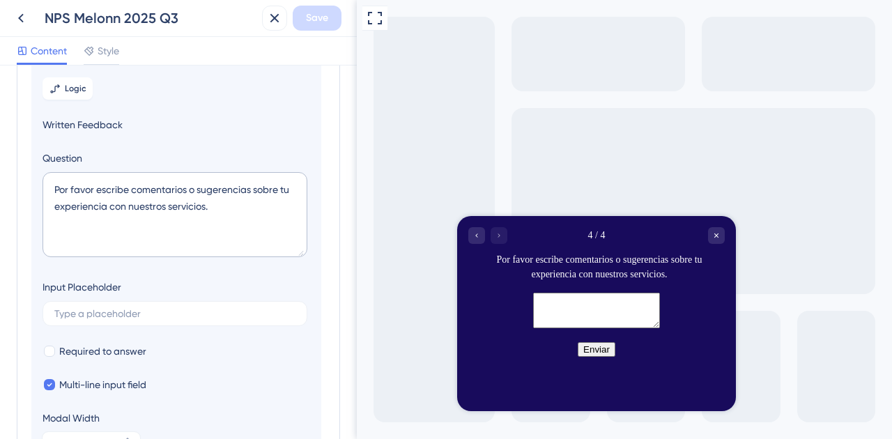
scroll to position [386, 0]
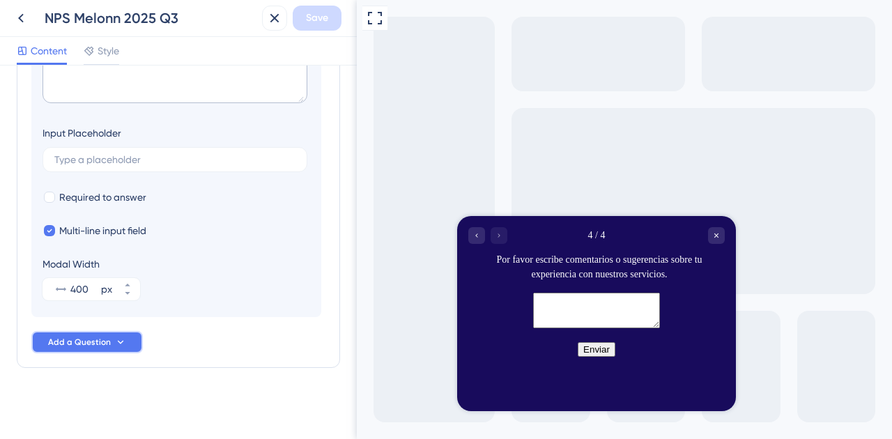
click at [118, 337] on icon at bounding box center [120, 342] width 11 height 11
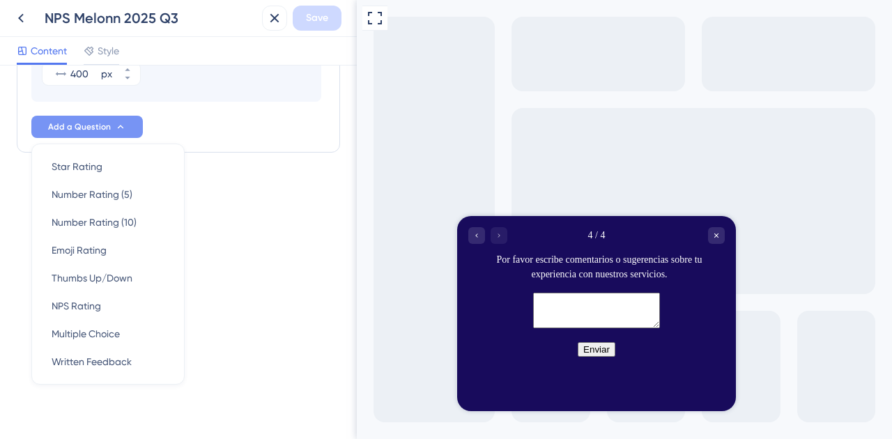
click at [250, 319] on div "Survey Questions Add questions to your survey and edit them below. Learn More S…" at bounding box center [178, 251] width 357 height 373
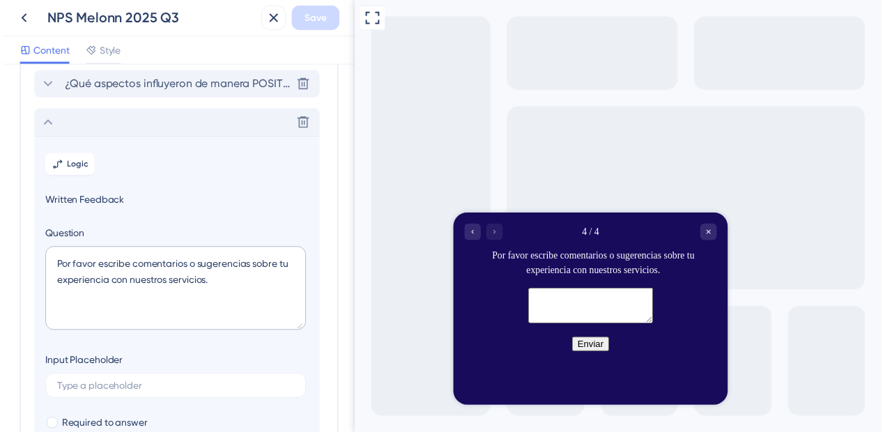
scroll to position [0, 0]
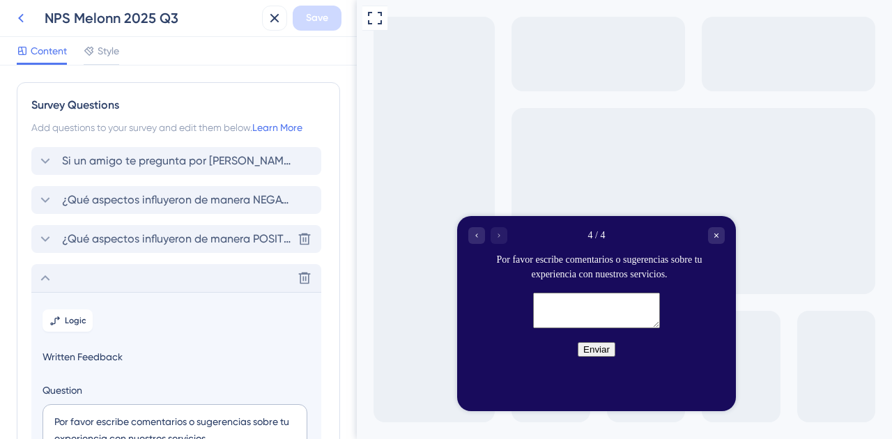
click at [24, 24] on icon at bounding box center [21, 18] width 17 height 17
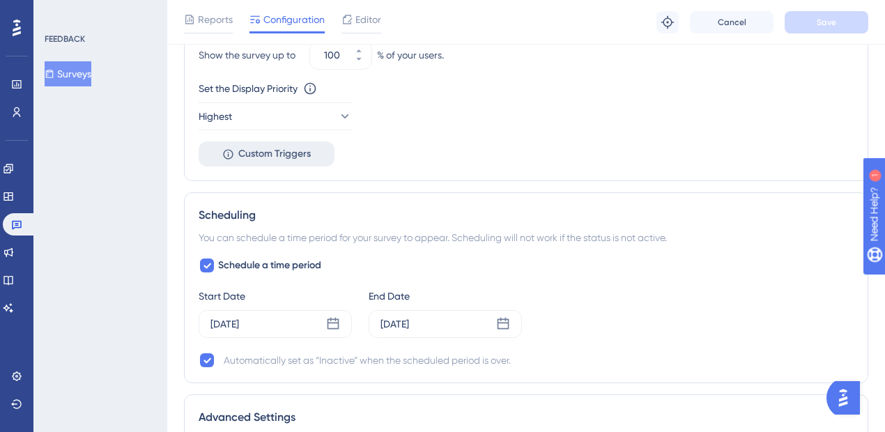
click at [244, 154] on span "Custom Triggers" at bounding box center [274, 154] width 72 height 17
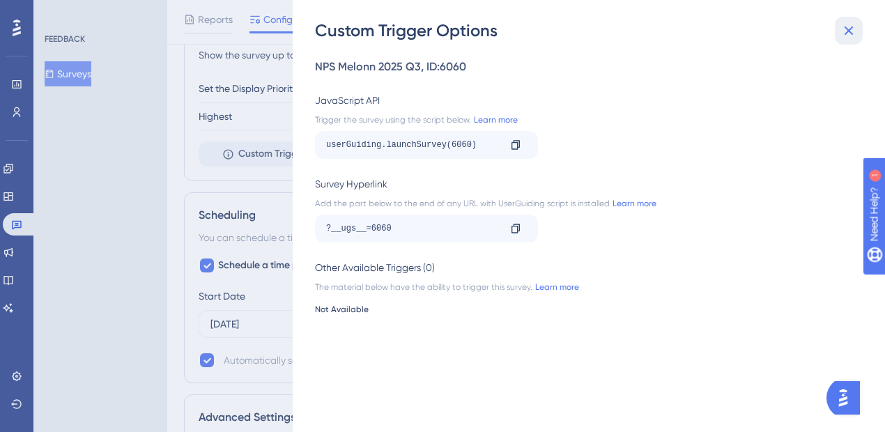
click at [853, 30] on icon at bounding box center [848, 30] width 17 height 17
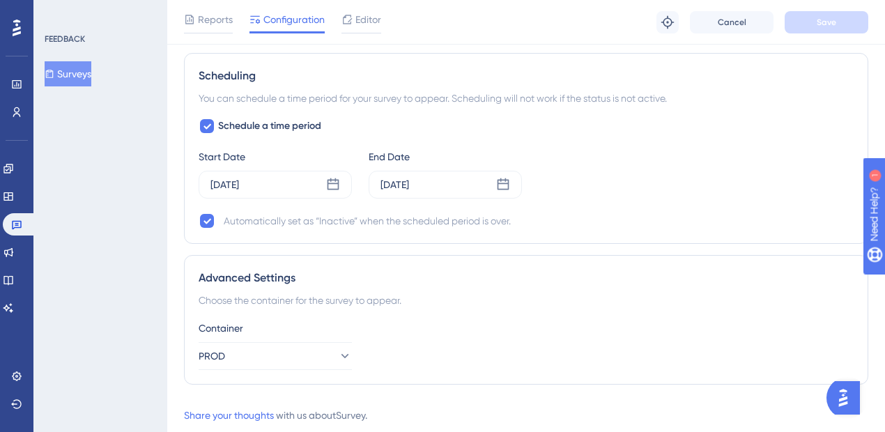
scroll to position [1286, 0]
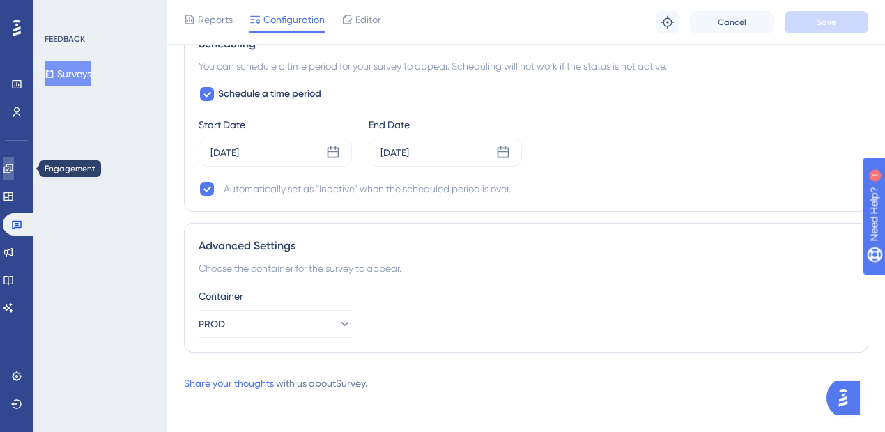
click at [11, 167] on icon at bounding box center [8, 168] width 11 height 11
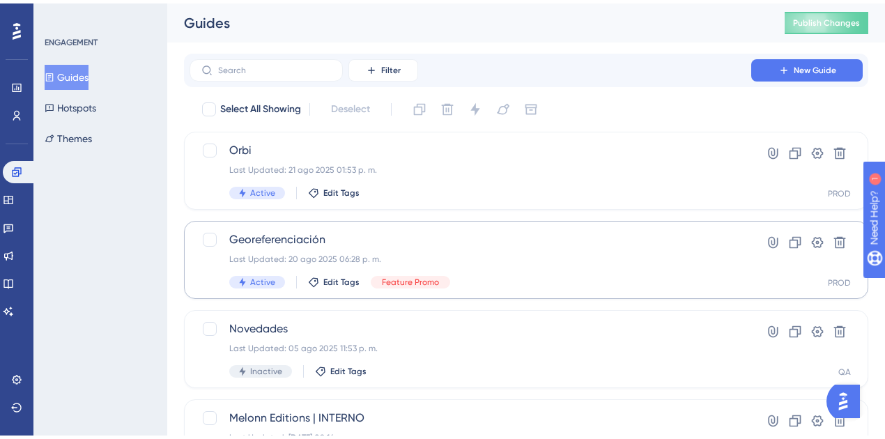
scroll to position [93, 0]
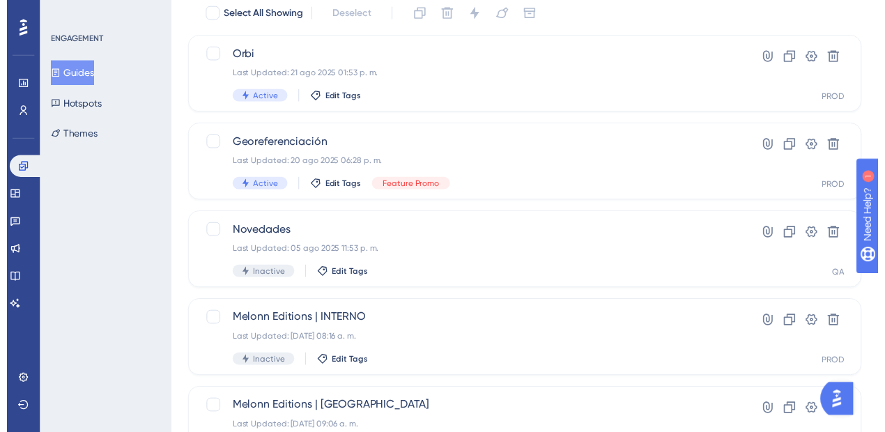
scroll to position [0, 0]
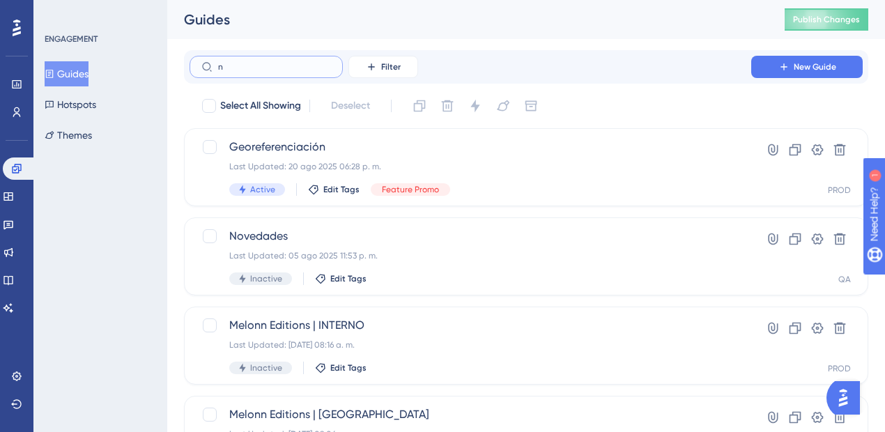
type input "np"
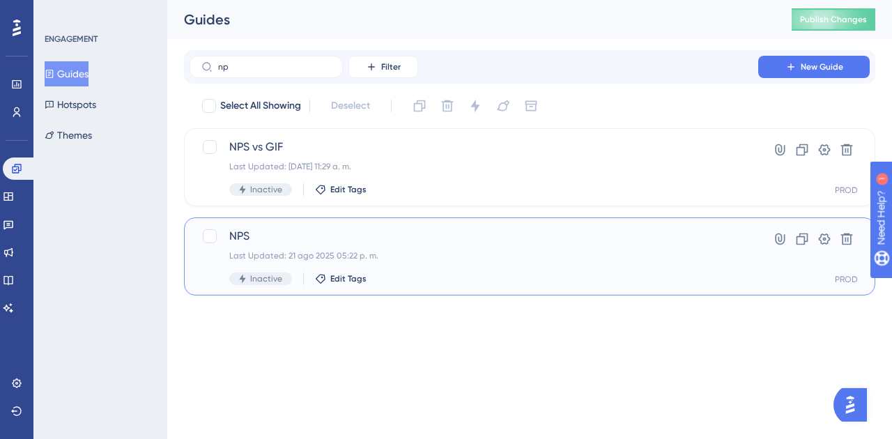
click at [326, 226] on div "NPS Last Updated: 21 ago 2025 05:22 p. m. Inactive Edit Tags Hyperlink Clone Se…" at bounding box center [529, 256] width 691 height 78
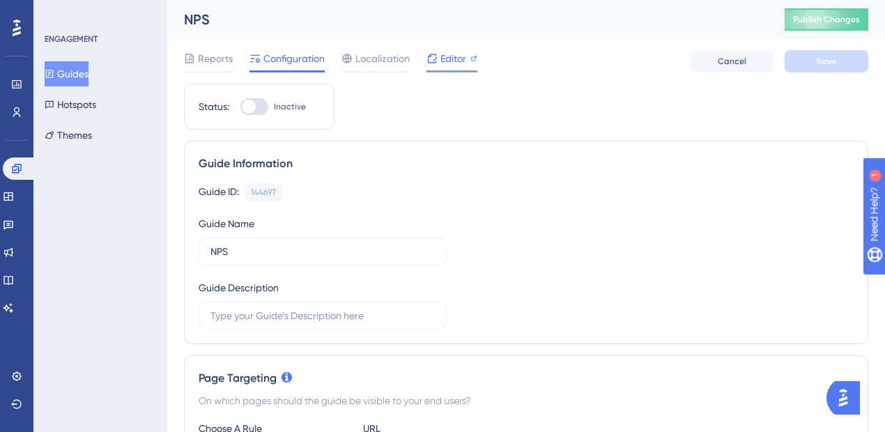
click at [442, 63] on span "Editor" at bounding box center [453, 58] width 26 height 17
click at [448, 58] on span "Editor" at bounding box center [453, 58] width 26 height 17
